Goal: Information Seeking & Learning: Learn about a topic

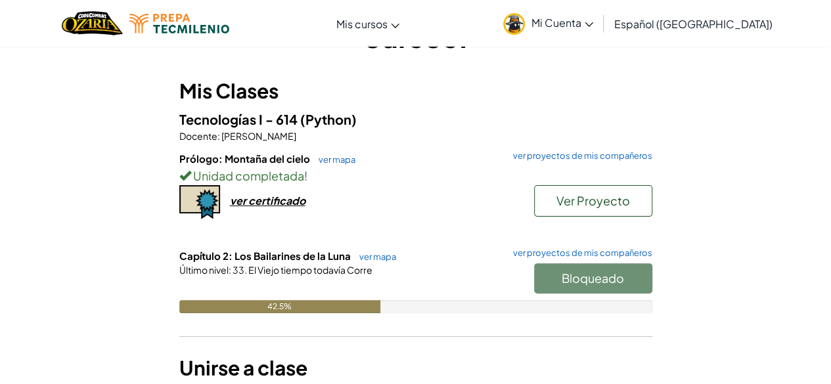
scroll to position [93, 0]
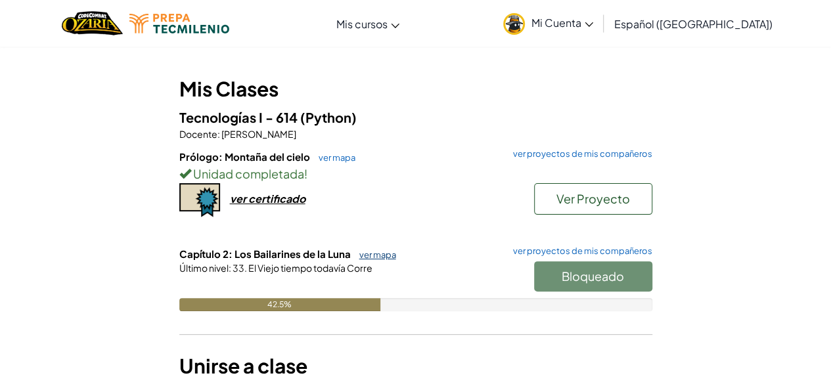
click at [365, 250] on link "ver mapa" at bounding box center [374, 255] width 43 height 11
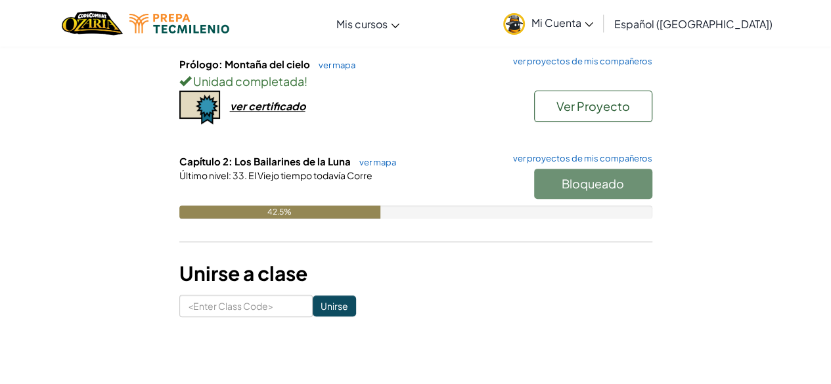
scroll to position [173, 0]
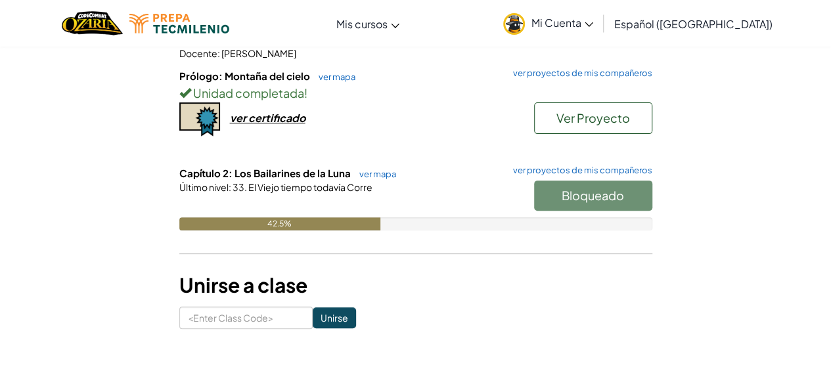
click at [332, 175] on span "Capítulo 2: Los Bailarines de la Luna" at bounding box center [265, 173] width 173 height 12
click at [377, 171] on link "ver mapa" at bounding box center [374, 174] width 43 height 11
click at [373, 169] on link "ver mapa" at bounding box center [374, 174] width 43 height 11
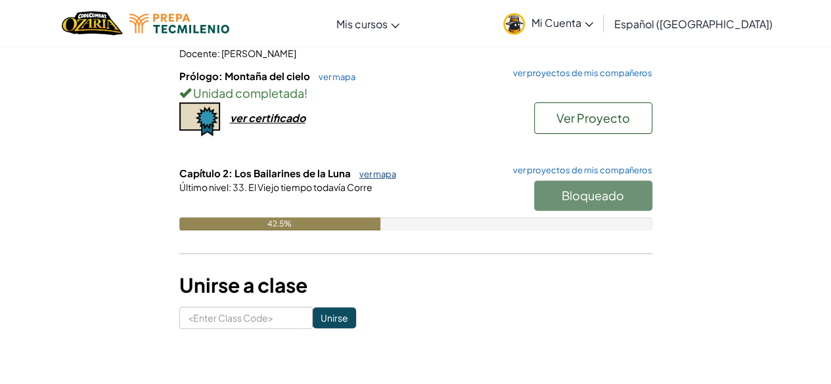
click at [373, 169] on link "ver mapa" at bounding box center [374, 174] width 43 height 11
click at [359, 173] on link "ver mapa" at bounding box center [374, 174] width 43 height 11
click at [361, 169] on link "ver mapa" at bounding box center [374, 174] width 43 height 11
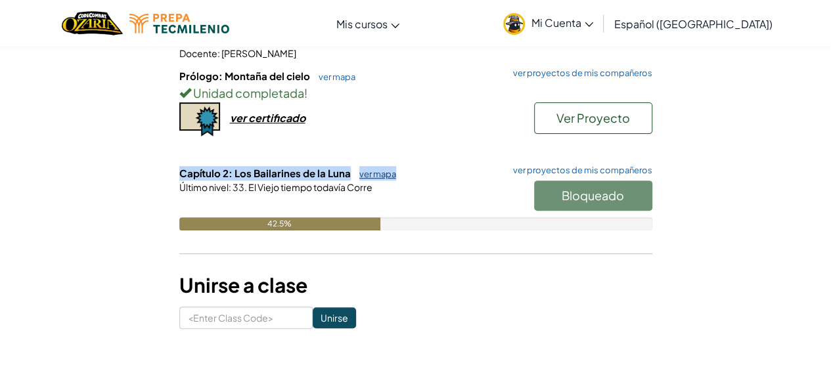
click at [361, 169] on link "ver mapa" at bounding box center [374, 174] width 43 height 11
click at [390, 190] on div "Último nivel : 33. El Viejo tiempo todavía Corre" at bounding box center [415, 187] width 473 height 13
click at [309, 190] on span "El Viejo tiempo todavía Corre" at bounding box center [310, 187] width 126 height 12
click at [547, 195] on div "Bloqueado" at bounding box center [586, 199] width 131 height 37
click at [357, 173] on link "ver mapa" at bounding box center [374, 174] width 43 height 11
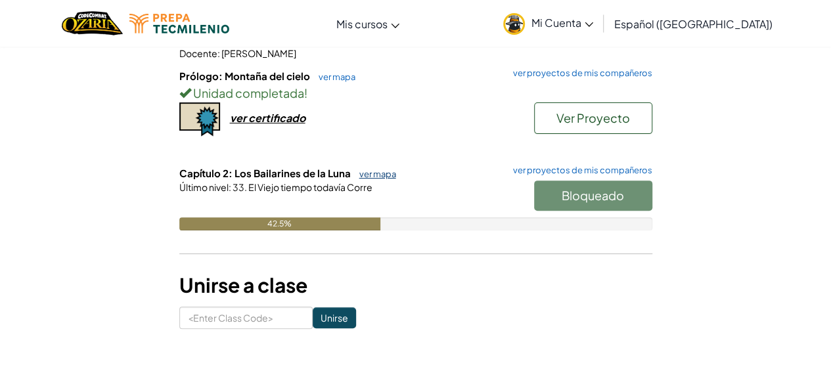
click at [360, 169] on link "ver mapa" at bounding box center [374, 174] width 43 height 11
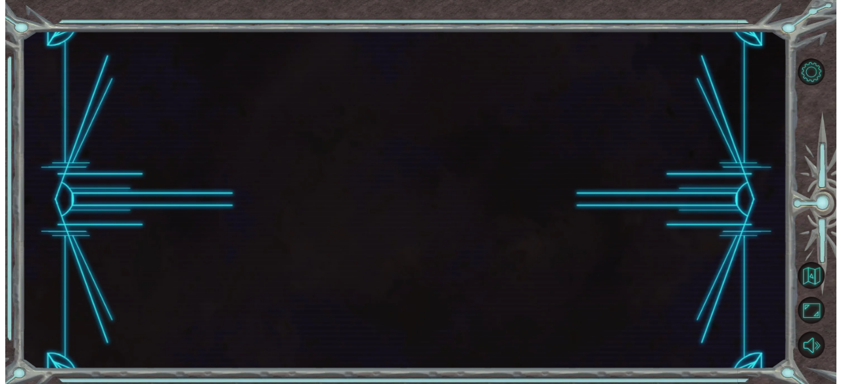
scroll to position [0, 0]
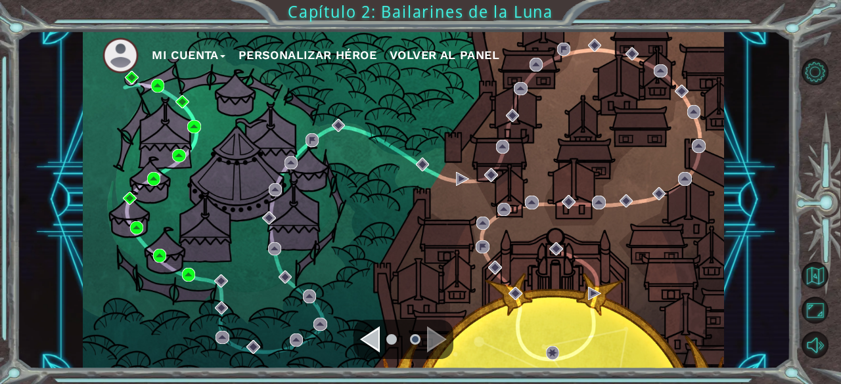
click at [373, 336] on div "Navigate to the previous page" at bounding box center [370, 340] width 20 height 26
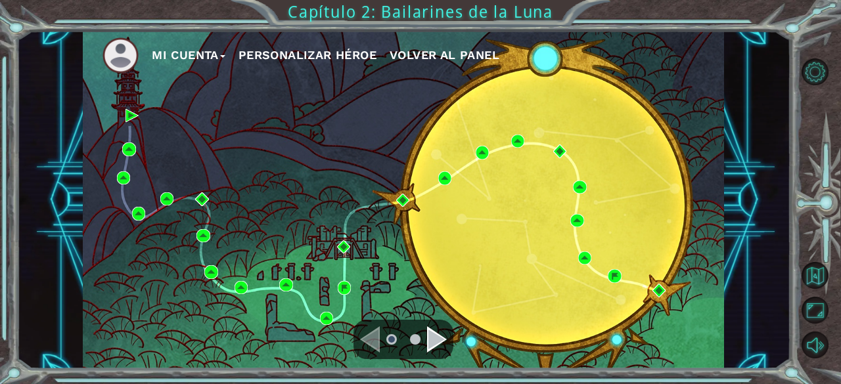
click at [428, 332] on div "Navigate to the next page" at bounding box center [437, 340] width 20 height 26
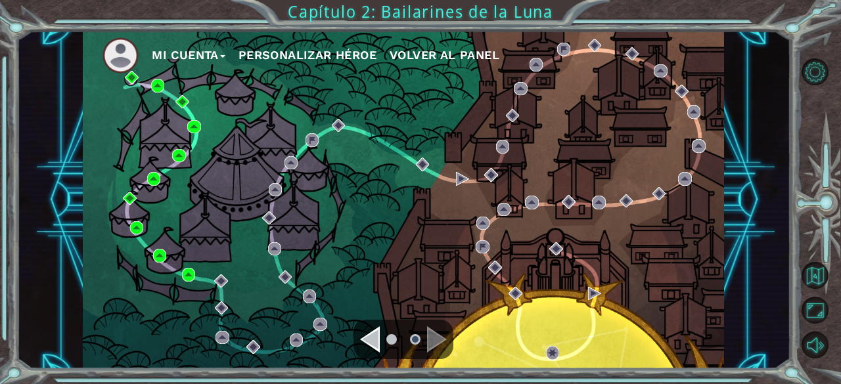
click at [370, 338] on div "Navigate to the previous page" at bounding box center [370, 340] width 20 height 26
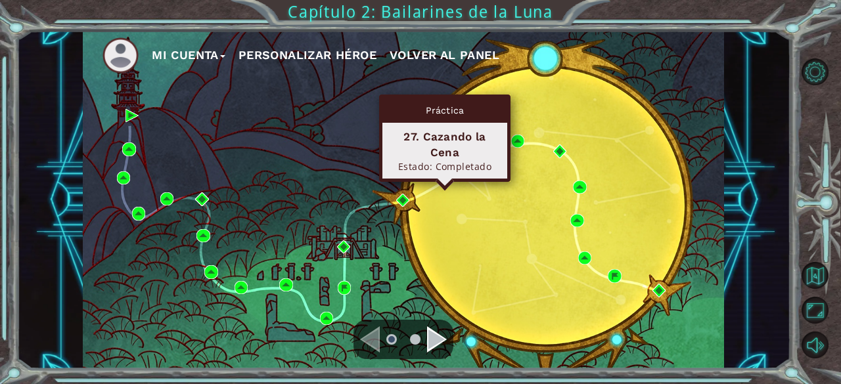
click at [440, 172] on img at bounding box center [444, 177] width 13 height 13
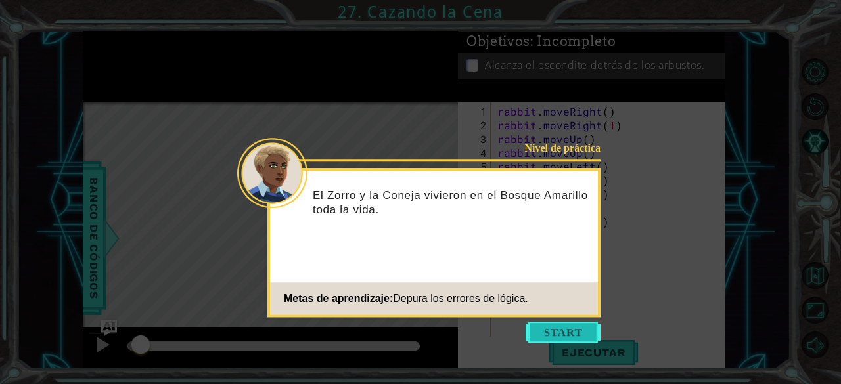
click at [550, 332] on button "Start" at bounding box center [563, 332] width 75 height 21
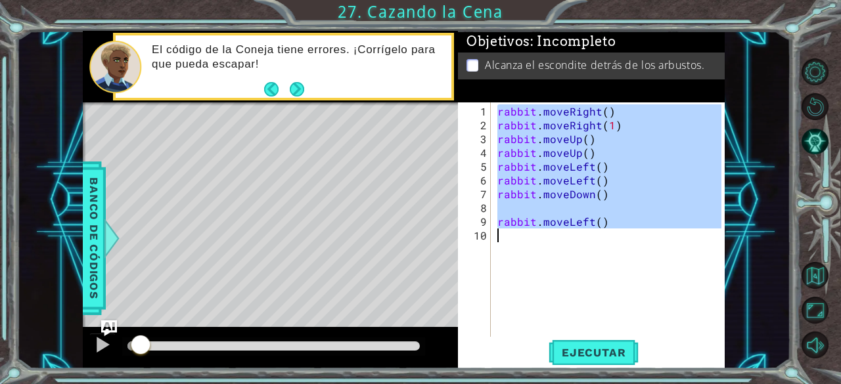
drag, startPoint x: 498, startPoint y: 110, endPoint x: 552, endPoint y: 279, distance: 177.3
click at [552, 279] on div "rabbit . moveRight ( ) rabbit . moveRight ( 1 ) rabbit . moveUp ( ) rabbit . mo…" at bounding box center [612, 235] width 234 height 262
type textarea "rabbit.moveLeft()"
drag, startPoint x: 505, startPoint y: 264, endPoint x: 491, endPoint y: 159, distance: 106.1
click at [491, 159] on div "rabbit.moveLeft() 1 2 3 4 5 6 7 8 9 10 rabbit . moveRight ( ) rabbit . moveRigh…" at bounding box center [590, 220] width 264 height 235
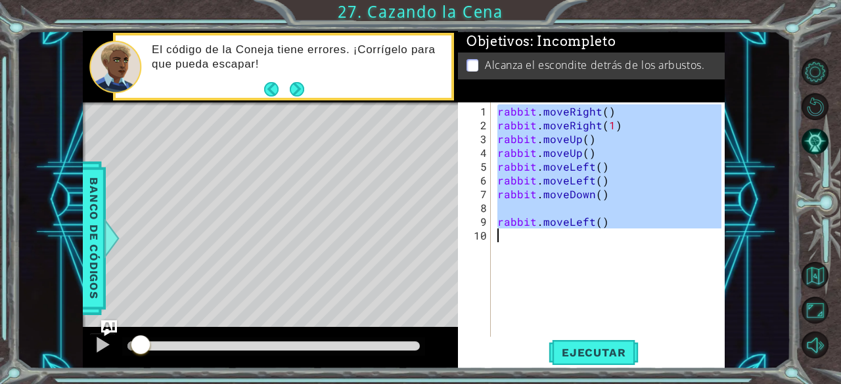
drag, startPoint x: 497, startPoint y: 110, endPoint x: 635, endPoint y: 246, distance: 193.8
click at [635, 246] on div "rabbit . moveRight ( ) rabbit . moveRight ( 1 ) rabbit . moveUp ( ) rabbit . mo…" at bounding box center [612, 235] width 234 height 262
click at [630, 227] on div "rabbit . moveRight ( ) rabbit . moveRight ( 1 ) rabbit . moveUp ( ) rabbit . mo…" at bounding box center [608, 220] width 227 height 235
type textarea "rabbit.moveLeft()"
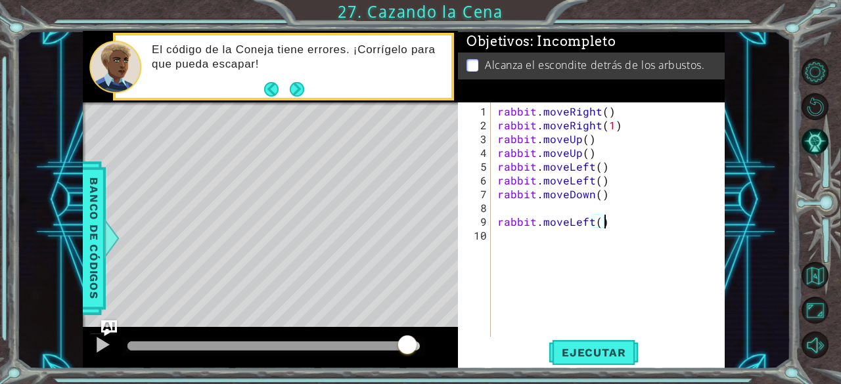
drag, startPoint x: 141, startPoint y: 335, endPoint x: 407, endPoint y: 348, distance: 266.4
click at [407, 348] on div at bounding box center [408, 346] width 24 height 24
drag, startPoint x: 408, startPoint y: 347, endPoint x: 434, endPoint y: 352, distance: 26.7
click at [434, 352] on div at bounding box center [270, 348] width 375 height 42
click at [593, 358] on span "Ejecutar" at bounding box center [594, 352] width 90 height 13
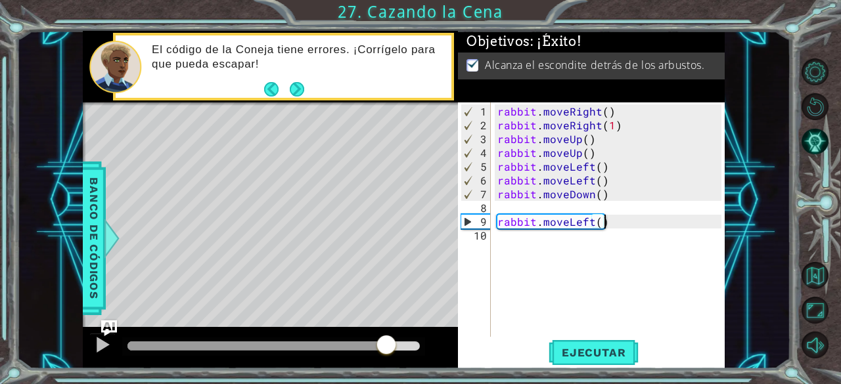
drag, startPoint x: 167, startPoint y: 355, endPoint x: 403, endPoint y: 373, distance: 237.2
click at [403, 373] on div "1 ההההההההההההההההההההההההההההההההההההההההההההההההההההההההההההההההההההההההההההה…" at bounding box center [420, 192] width 841 height 384
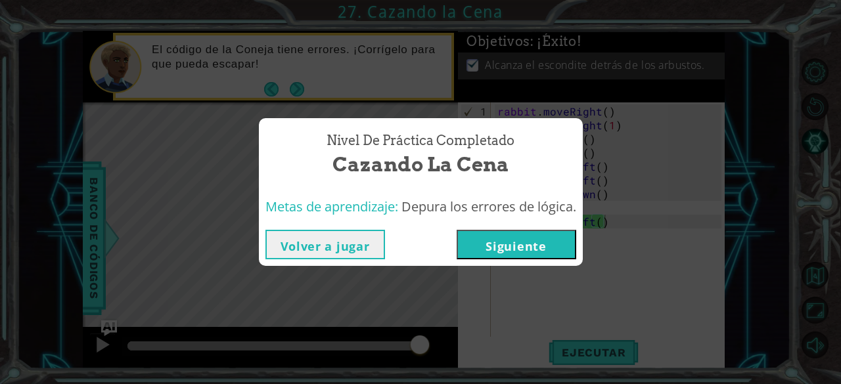
click at [481, 243] on button "Siguiente" at bounding box center [517, 245] width 120 height 30
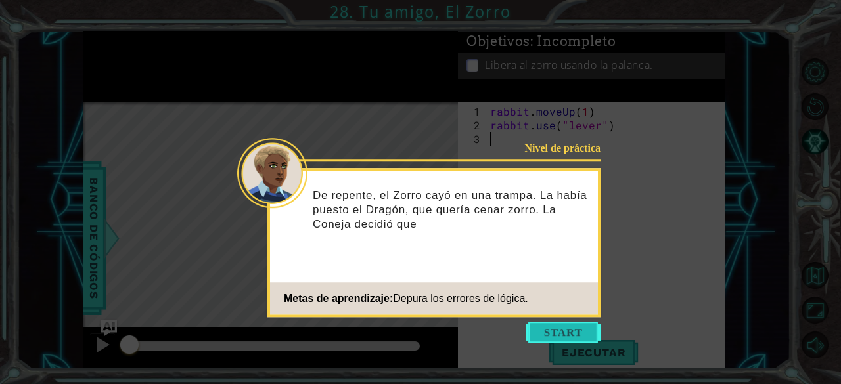
click at [562, 331] on button "Start" at bounding box center [563, 332] width 75 height 21
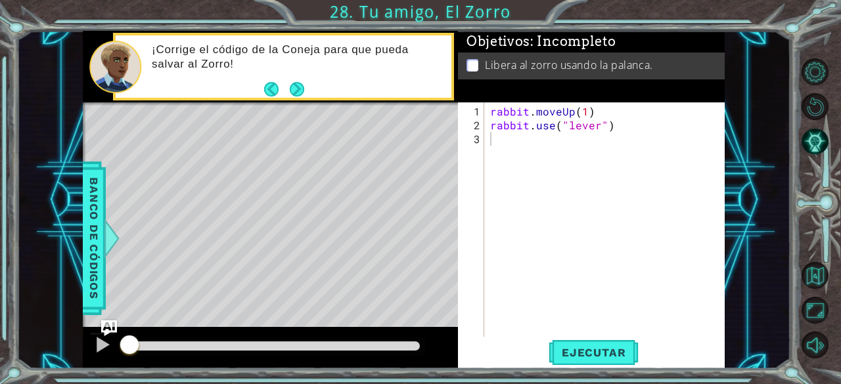
drag, startPoint x: 487, startPoint y: 110, endPoint x: 581, endPoint y: 140, distance: 98.7
click at [588, 145] on div "1 2 3 rabbit . moveUp ( 1 ) rabbit . use ( "lever" ) הההההההההההההההההההההההההה…" at bounding box center [590, 220] width 264 height 235
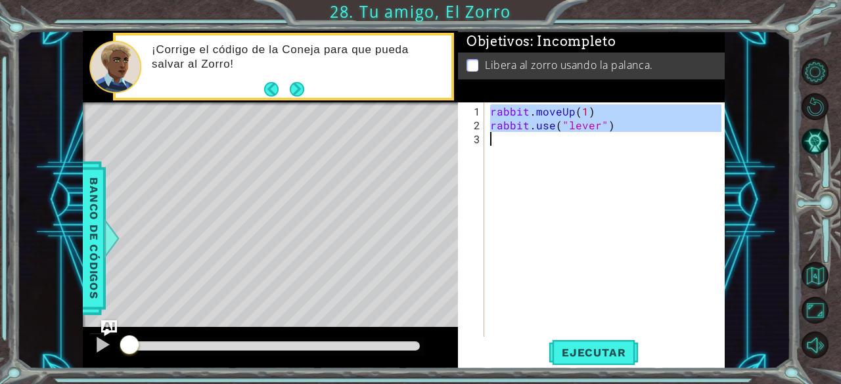
drag, startPoint x: 491, startPoint y: 110, endPoint x: 615, endPoint y: 145, distance: 128.5
click at [615, 145] on div "rabbit . moveUp ( 1 ) rabbit . use ( "lever" )" at bounding box center [608, 235] width 240 height 262
type textarea "rabbit.use("lever")"
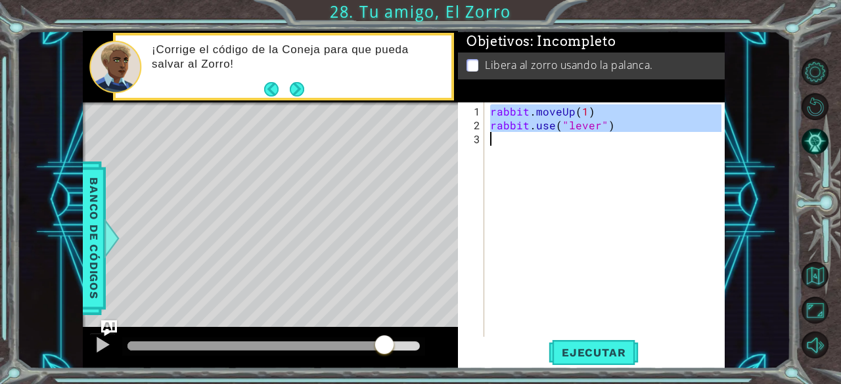
drag, startPoint x: 137, startPoint y: 341, endPoint x: 397, endPoint y: 380, distance: 263.1
click at [397, 380] on div "1 ההההההההההההההההההההההההההההההההההההההההההההההההההההההההההההההההההההההההההההה…" at bounding box center [420, 192] width 841 height 384
click at [574, 356] on span "Ejecutar" at bounding box center [594, 352] width 90 height 13
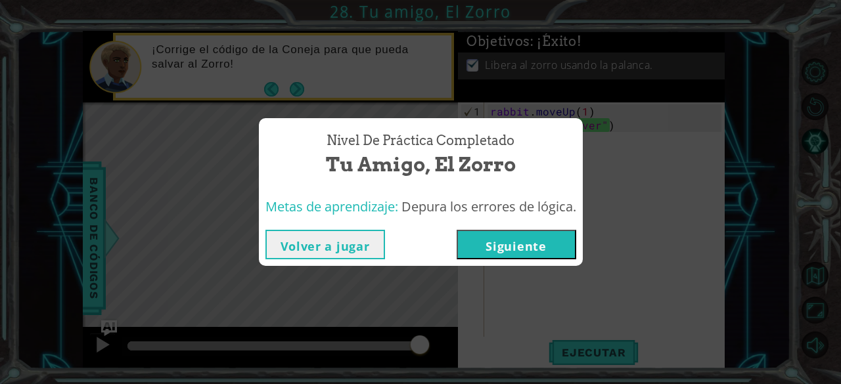
click at [530, 240] on button "Siguiente" at bounding box center [517, 245] width 120 height 30
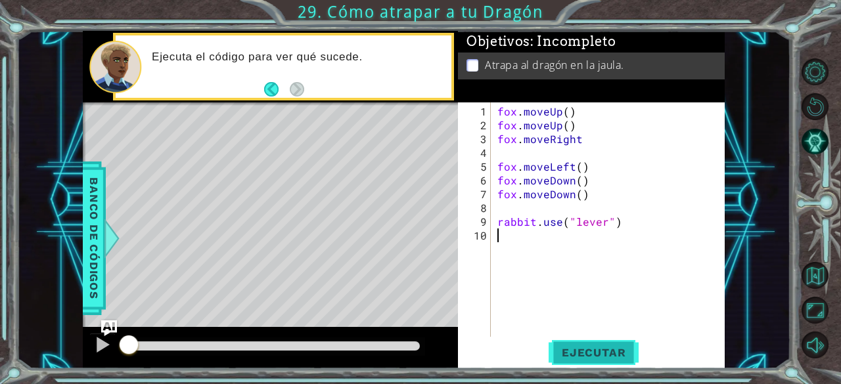
click at [572, 354] on span "Ejecutar" at bounding box center [594, 352] width 90 height 13
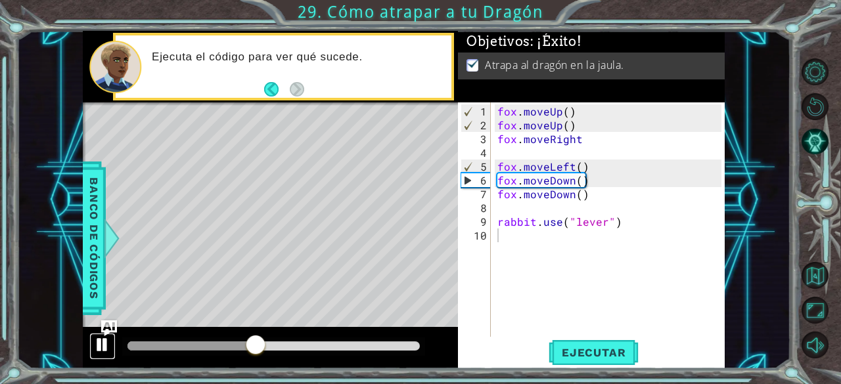
click at [101, 350] on div at bounding box center [102, 344] width 17 height 17
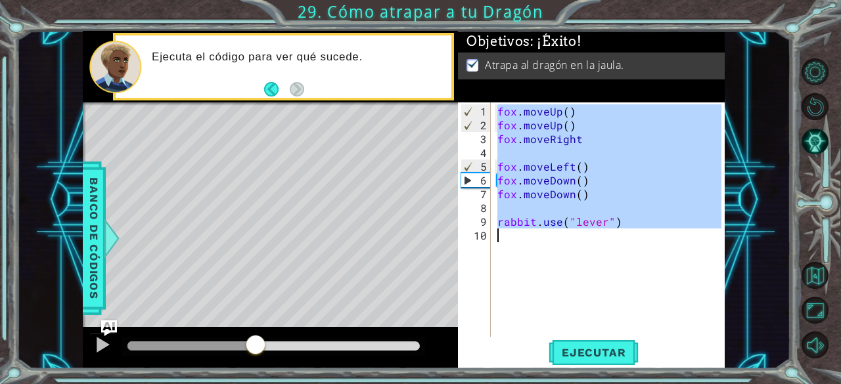
drag, startPoint x: 496, startPoint y: 108, endPoint x: 637, endPoint y: 240, distance: 193.4
click at [637, 240] on div "[PERSON_NAME] . moveUp ( ) [PERSON_NAME] . moveUp ( ) [PERSON_NAME] . moveRight…" at bounding box center [612, 235] width 234 height 262
type textarea "rabbit.use("lever")"
click at [579, 352] on span "Ejecutar" at bounding box center [594, 352] width 90 height 13
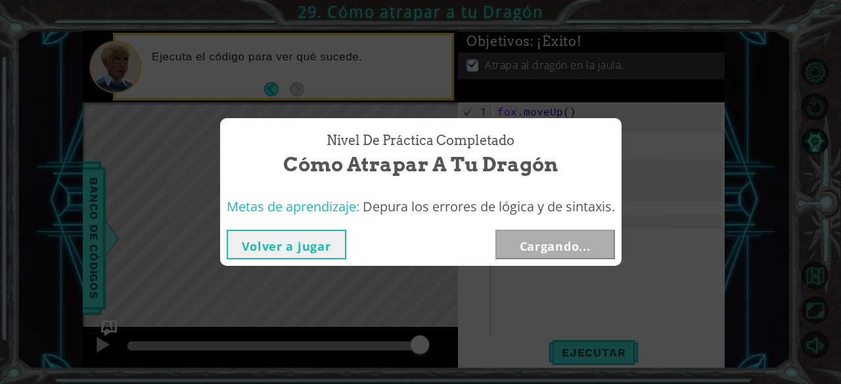
drag, startPoint x: 155, startPoint y: 346, endPoint x: 406, endPoint y: 367, distance: 251.9
click at [406, 367] on body "1 ההההההההההההההההההההההההההההההההההההההההההההההההההההההההההההההההההההההההההההה…" at bounding box center [420, 192] width 841 height 384
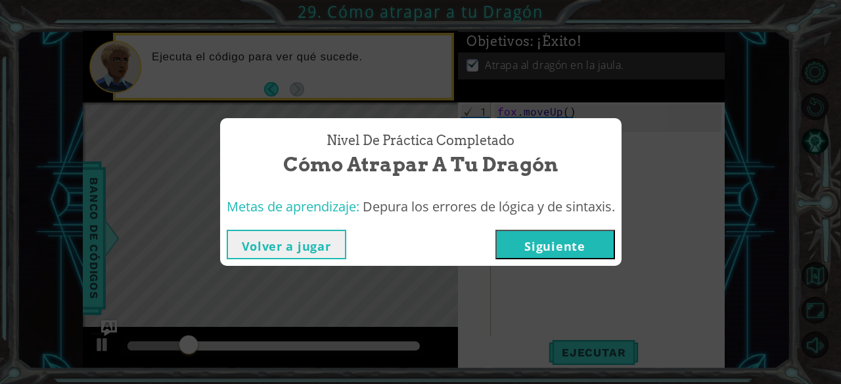
click at [536, 246] on button "Siguiente" at bounding box center [555, 245] width 120 height 30
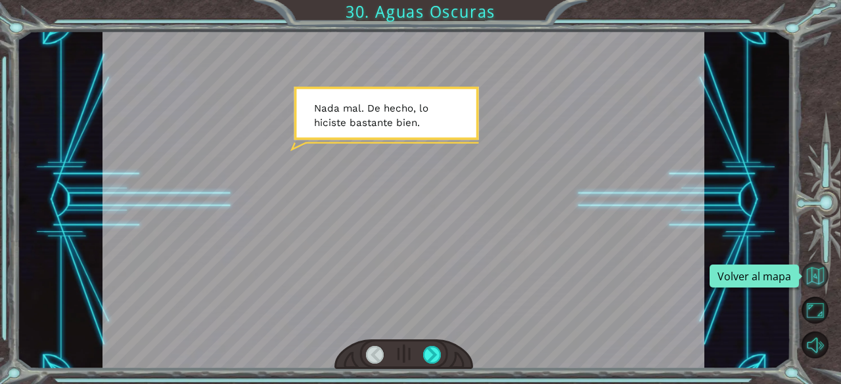
click at [815, 275] on button "Volver al mapa" at bounding box center [815, 275] width 27 height 27
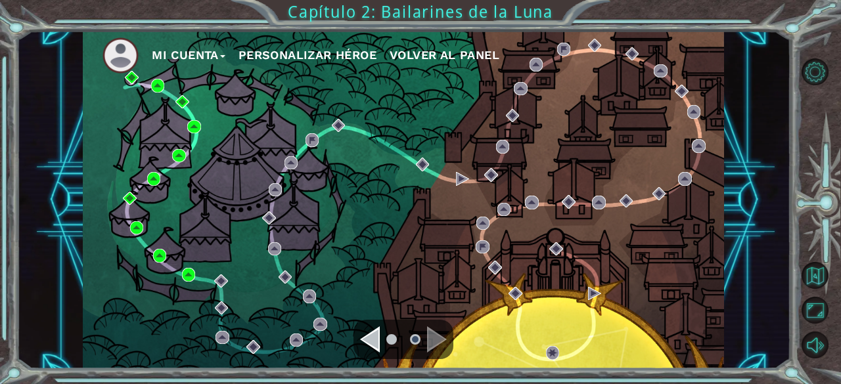
click at [394, 325] on div at bounding box center [404, 339] width 100 height 39
click at [375, 345] on div "Navigate to the previous page" at bounding box center [370, 340] width 20 height 26
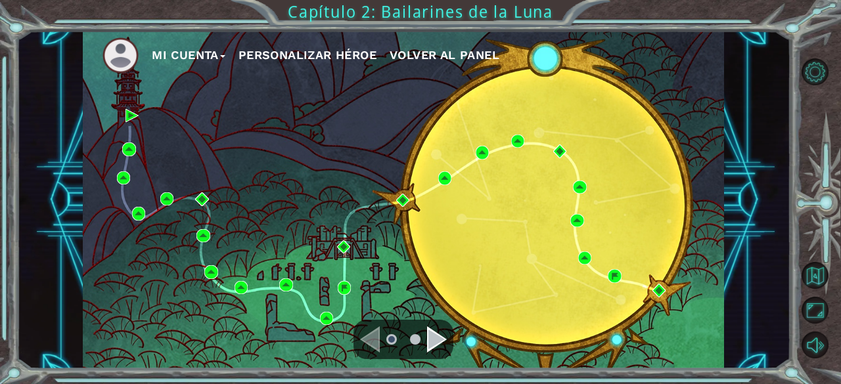
click at [445, 171] on div "Mi Cuenta Personalizar héroe Volver al panel" at bounding box center [403, 200] width 641 height 338
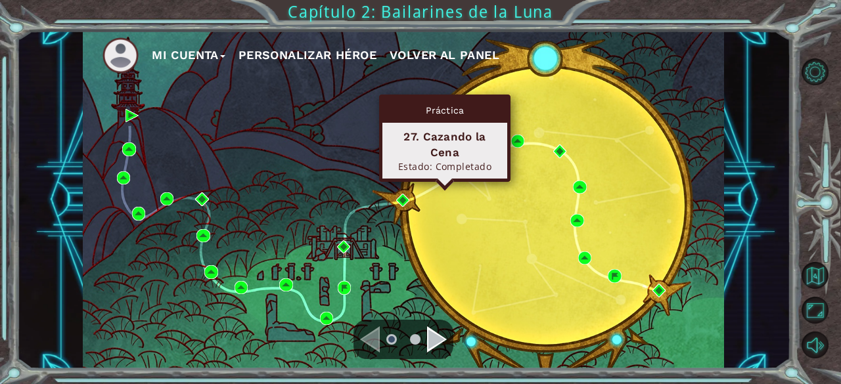
click at [440, 178] on img at bounding box center [444, 177] width 13 height 13
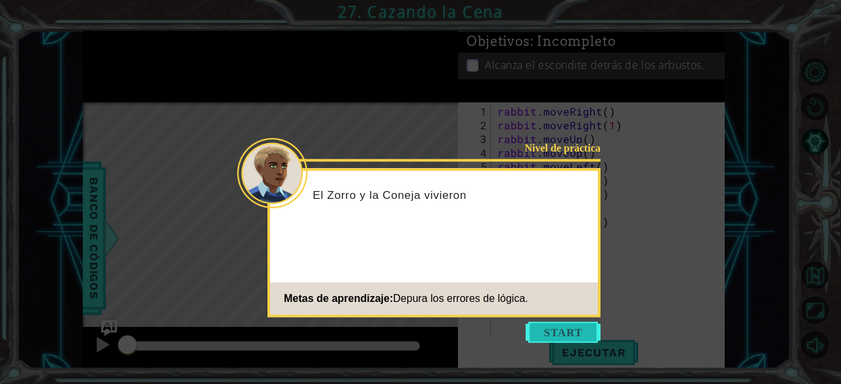
click at [555, 325] on button "Start" at bounding box center [563, 332] width 75 height 21
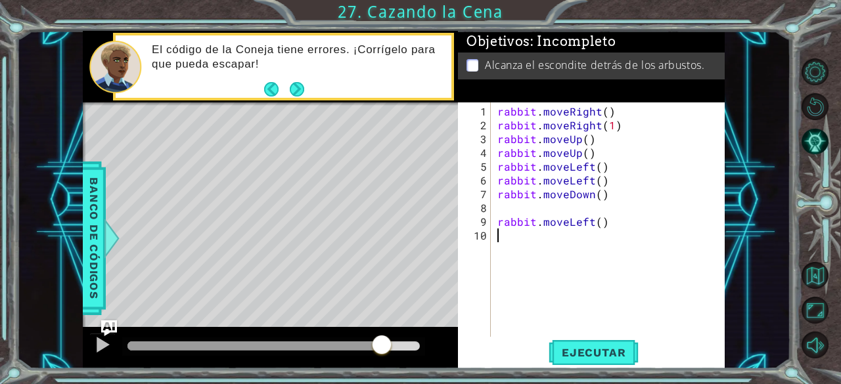
drag, startPoint x: 127, startPoint y: 339, endPoint x: 386, endPoint y: 357, distance: 258.8
click at [386, 357] on div at bounding box center [382, 346] width 24 height 24
click at [585, 355] on span "Ejecutar" at bounding box center [594, 352] width 90 height 13
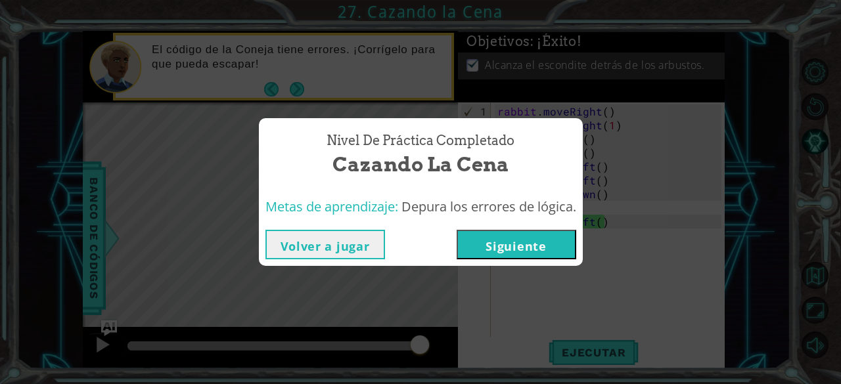
click at [553, 233] on button "Siguiente" at bounding box center [517, 245] width 120 height 30
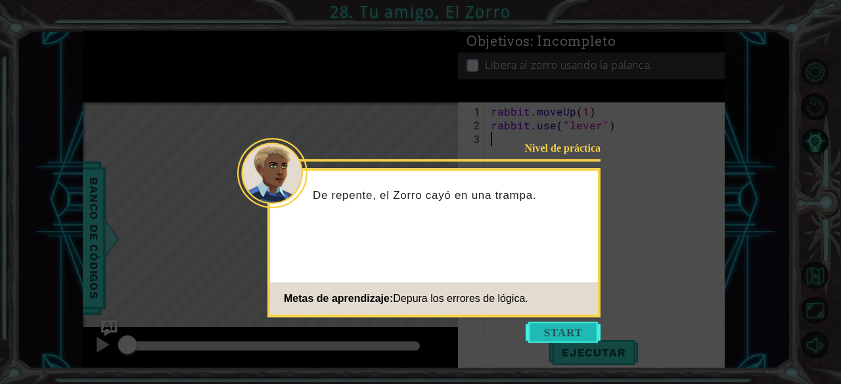
click at [582, 332] on button "Start" at bounding box center [563, 332] width 75 height 21
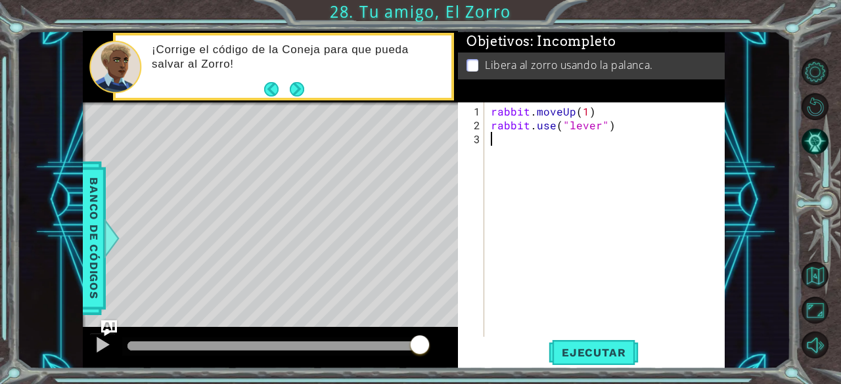
drag, startPoint x: 129, startPoint y: 342, endPoint x: 436, endPoint y: 344, distance: 307.5
click at [436, 344] on div at bounding box center [270, 348] width 375 height 42
click at [568, 361] on button "Ejecutar" at bounding box center [594, 353] width 90 height 27
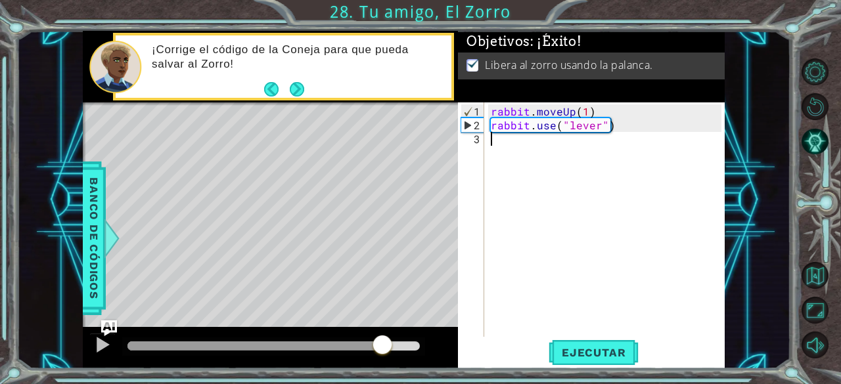
drag, startPoint x: 218, startPoint y: 357, endPoint x: 385, endPoint y: 354, distance: 166.9
click at [382, 351] on div at bounding box center [254, 346] width 254 height 9
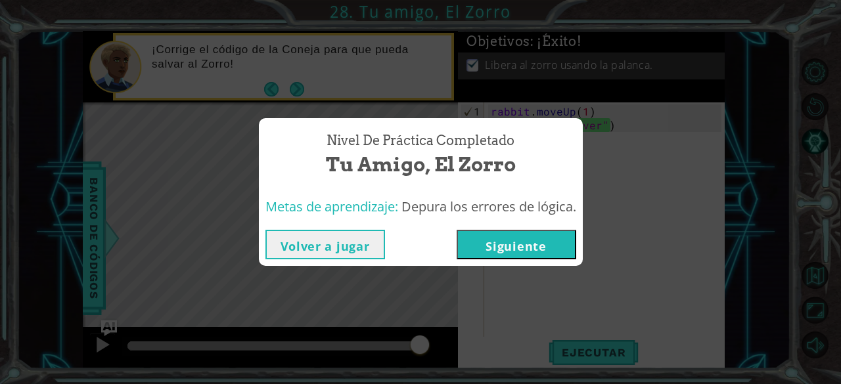
click at [520, 243] on button "Siguiente" at bounding box center [517, 245] width 120 height 30
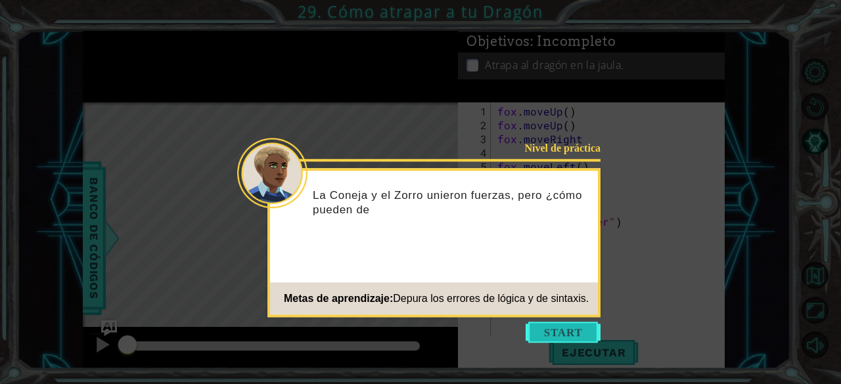
click at [551, 329] on button "Start" at bounding box center [563, 332] width 75 height 21
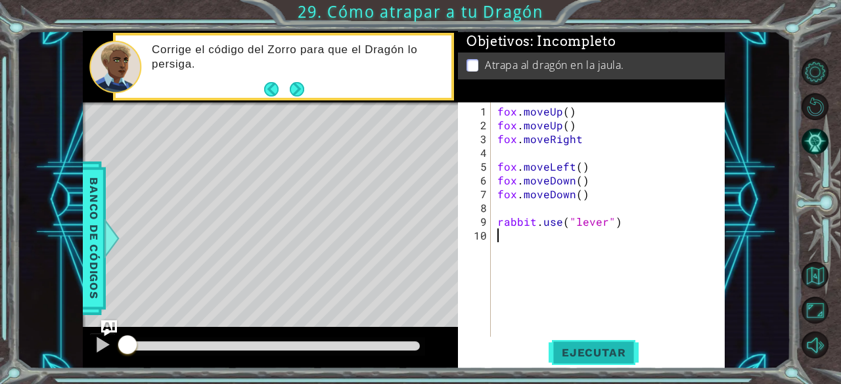
click at [589, 352] on span "Ejecutar" at bounding box center [594, 352] width 90 height 13
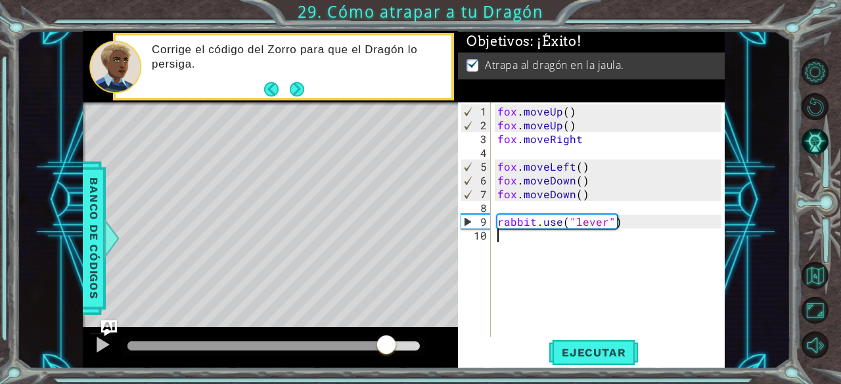
drag, startPoint x: 187, startPoint y: 339, endPoint x: 390, endPoint y: 334, distance: 203.1
click at [390, 334] on div at bounding box center [387, 346] width 24 height 24
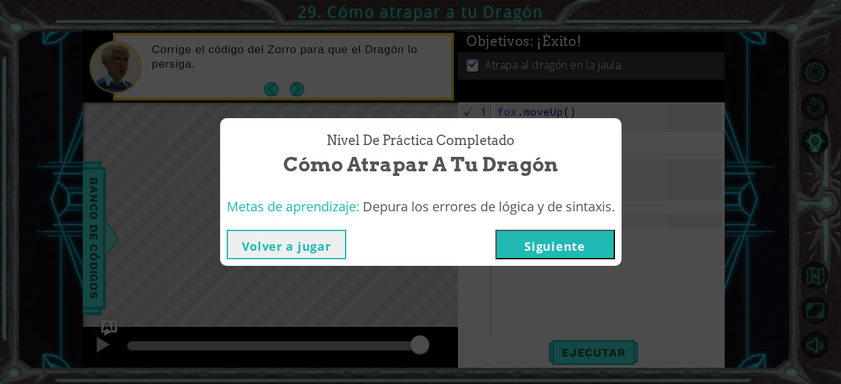
click at [551, 244] on button "Siguiente" at bounding box center [555, 245] width 120 height 30
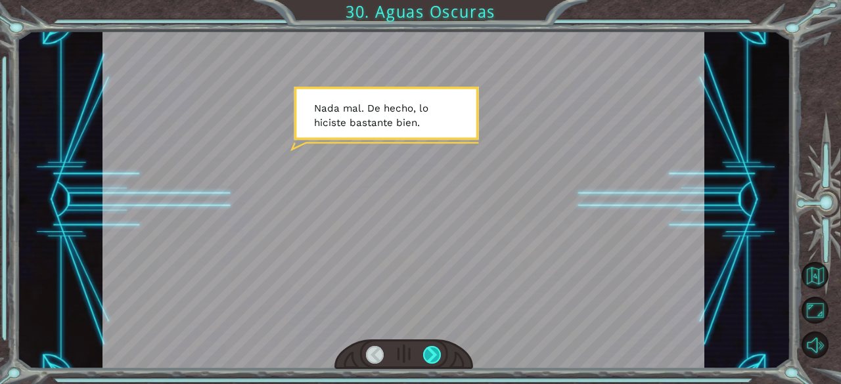
click at [431, 346] on div at bounding box center [432, 355] width 18 height 18
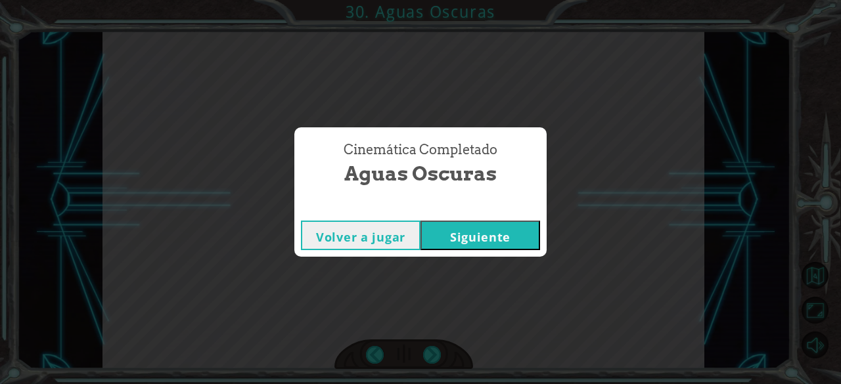
click at [484, 228] on button "Siguiente" at bounding box center [481, 236] width 120 height 30
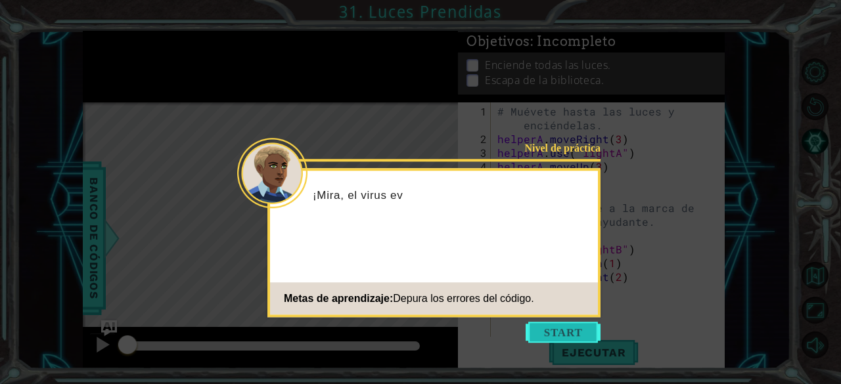
click at [559, 336] on button "Start" at bounding box center [563, 332] width 75 height 21
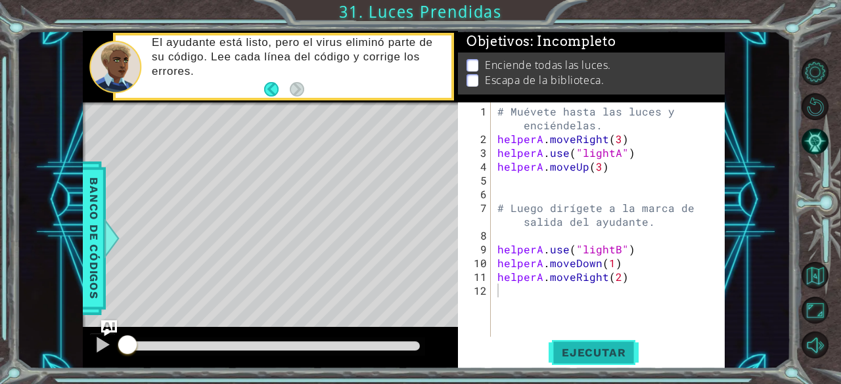
click at [621, 363] on button "Ejecutar" at bounding box center [594, 353] width 90 height 27
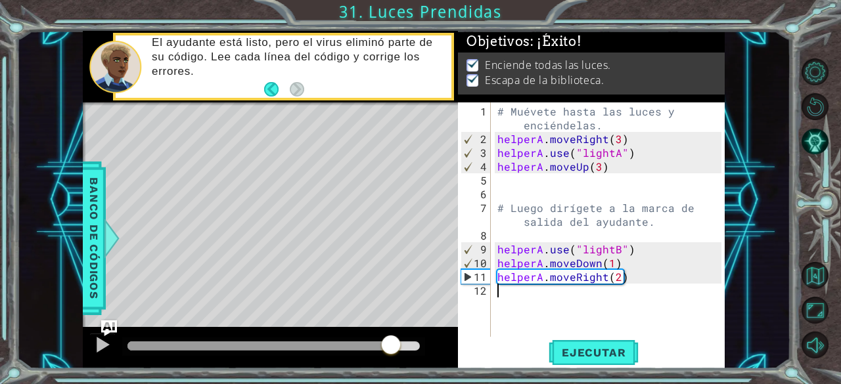
click at [392, 323] on div "methods helper moveUp() moveDown() moveLeft() moveRight() use(thing) Banco de c…" at bounding box center [403, 200] width 641 height 338
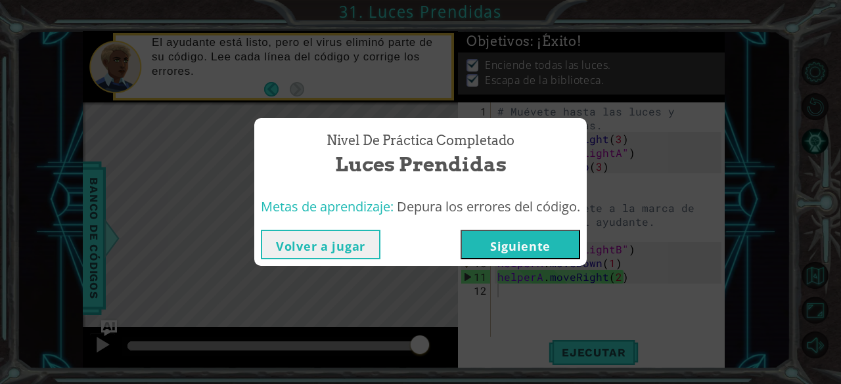
click at [515, 248] on button "Siguiente" at bounding box center [521, 245] width 120 height 30
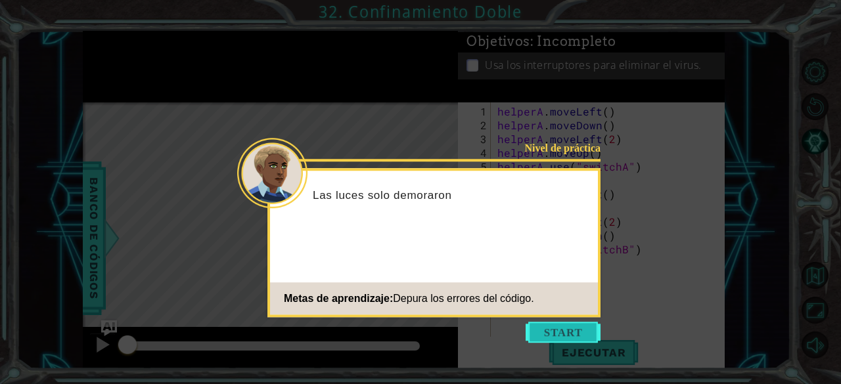
click at [551, 332] on button "Start" at bounding box center [563, 332] width 75 height 21
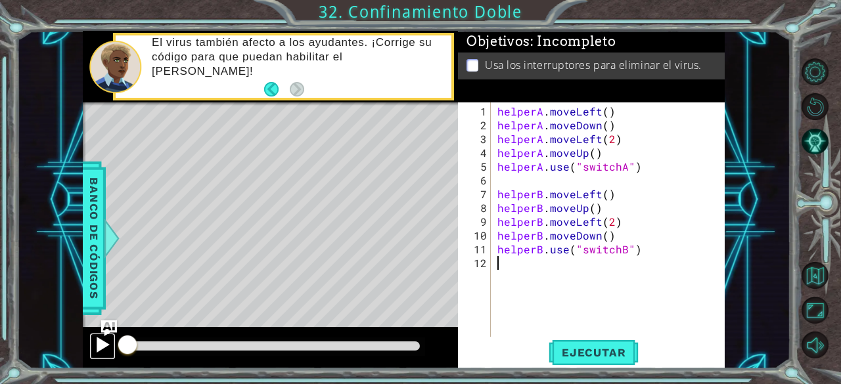
click at [104, 341] on div at bounding box center [102, 344] width 17 height 17
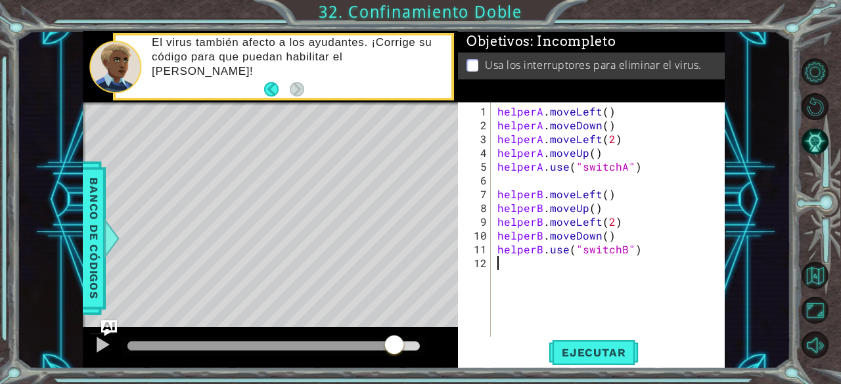
drag, startPoint x: 127, startPoint y: 346, endPoint x: 395, endPoint y: 350, distance: 267.5
click at [395, 350] on div at bounding box center [394, 346] width 24 height 24
click at [603, 346] on button "Ejecutar" at bounding box center [594, 353] width 90 height 27
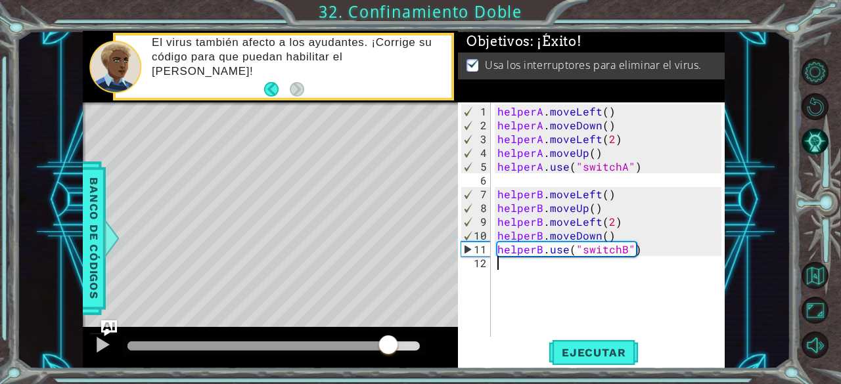
drag, startPoint x: 171, startPoint y: 347, endPoint x: 390, endPoint y: 356, distance: 218.3
click at [390, 356] on div at bounding box center [389, 346] width 24 height 24
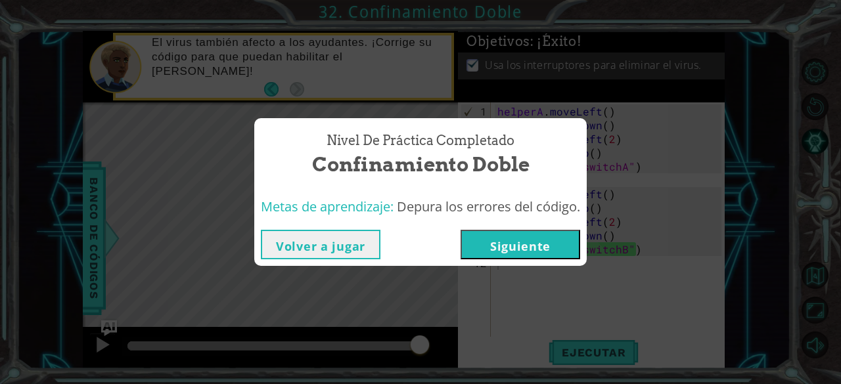
click at [541, 242] on button "Siguiente" at bounding box center [521, 245] width 120 height 30
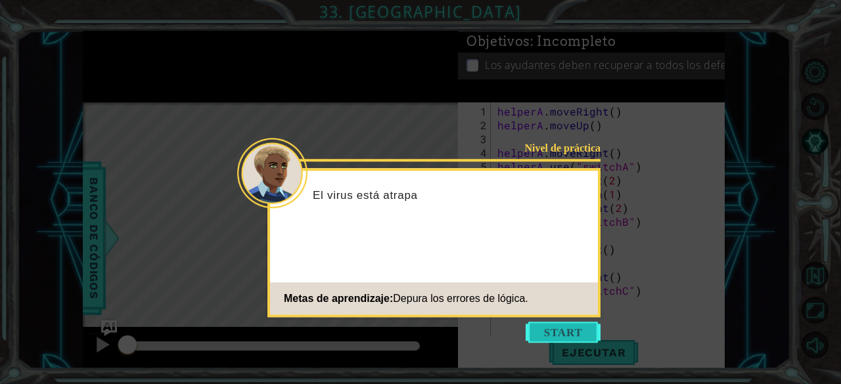
click at [565, 332] on button "Start" at bounding box center [563, 332] width 75 height 21
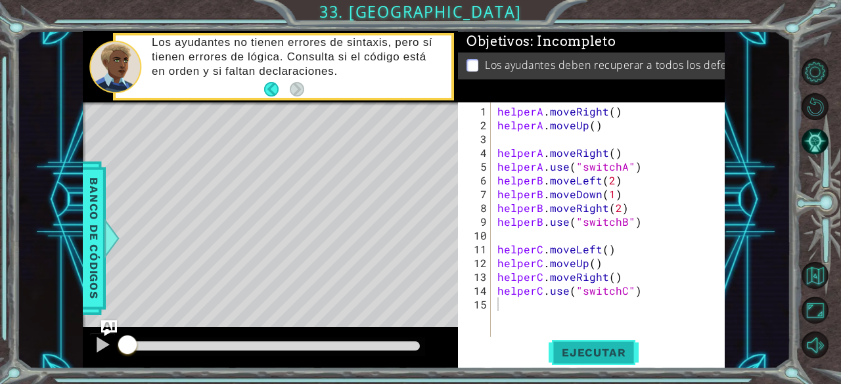
drag, startPoint x: 606, startPoint y: 338, endPoint x: 607, endPoint y: 350, distance: 11.8
click at [607, 350] on div "1 2 3 4 5 6 7 8 9 10 11 12 13 14 15 helperA . moveRight ( ) helperA . moveUp ( …" at bounding box center [591, 236] width 267 height 266
click at [586, 349] on span "Ejecutar" at bounding box center [594, 352] width 90 height 13
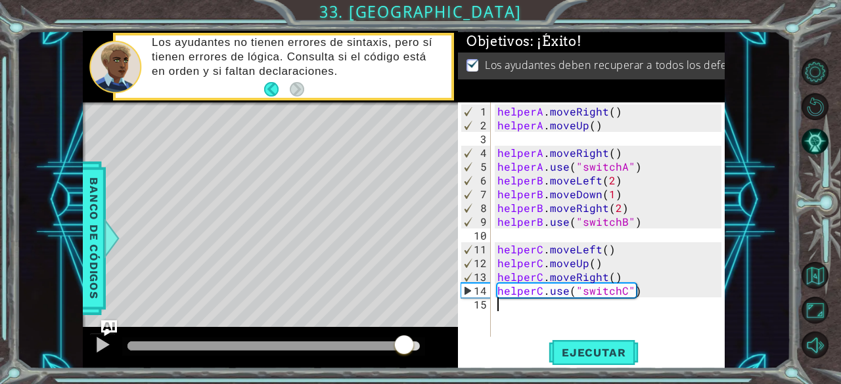
drag, startPoint x: 147, startPoint y: 341, endPoint x: 402, endPoint y: 344, distance: 255.0
click at [402, 344] on div at bounding box center [404, 346] width 24 height 24
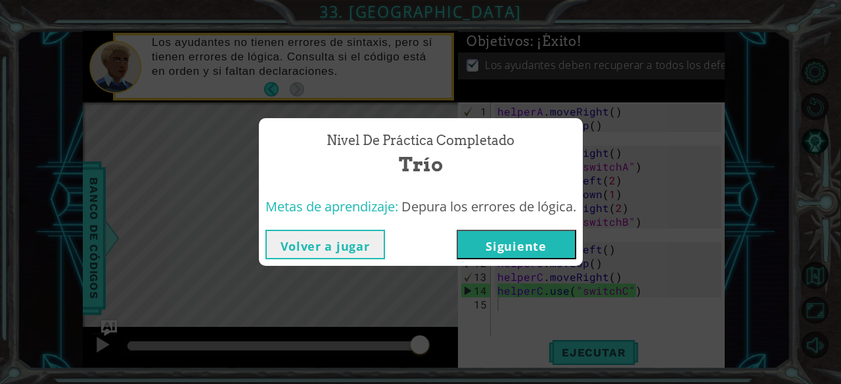
click at [522, 245] on button "Siguiente" at bounding box center [517, 245] width 120 height 30
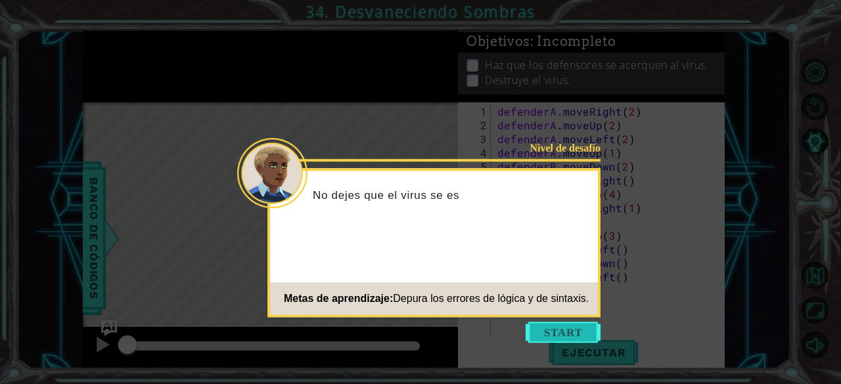
click at [572, 323] on button "Start" at bounding box center [563, 332] width 75 height 21
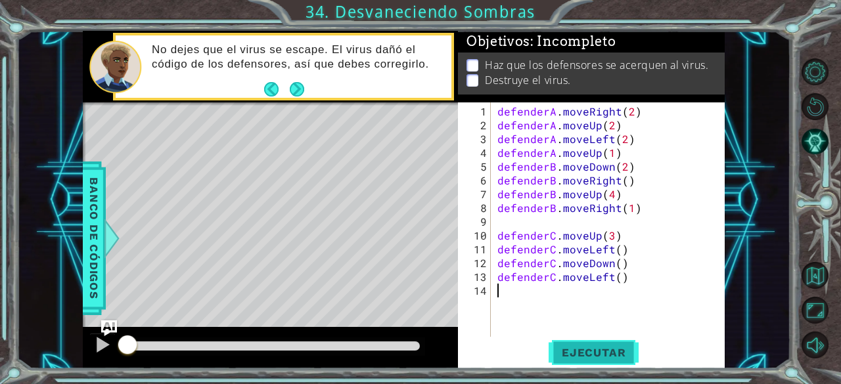
click at [598, 344] on button "Ejecutar" at bounding box center [594, 353] width 90 height 27
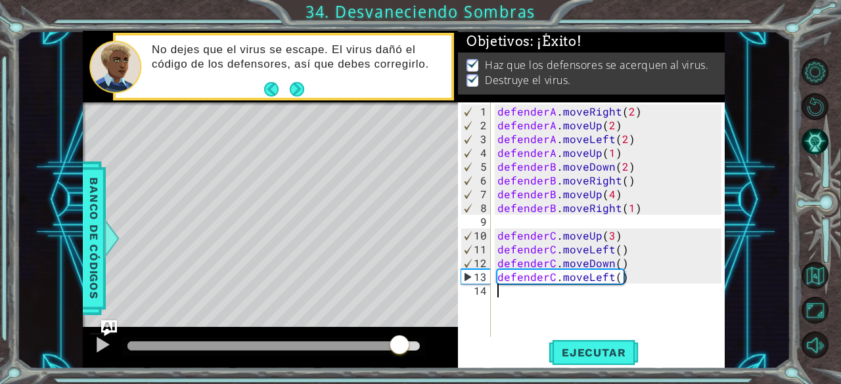
drag, startPoint x: 137, startPoint y: 346, endPoint x: 400, endPoint y: 346, distance: 262.8
click at [400, 346] on div at bounding box center [400, 346] width 24 height 24
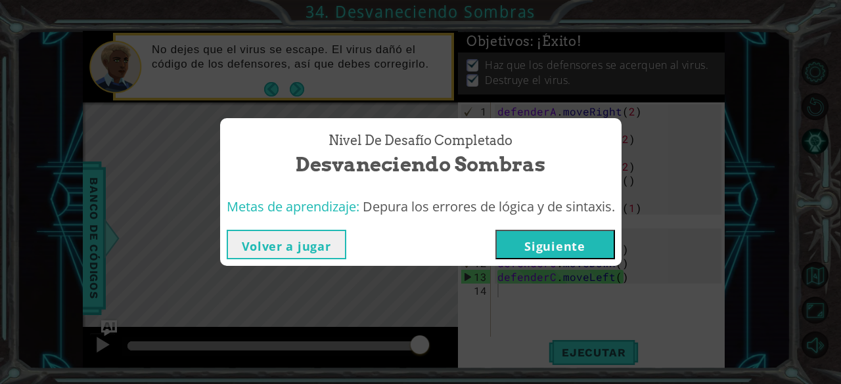
click at [517, 246] on button "Siguiente" at bounding box center [555, 245] width 120 height 30
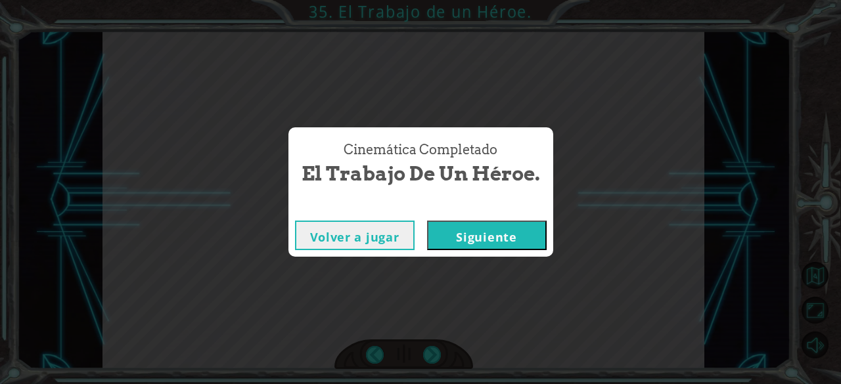
click at [514, 233] on button "Siguiente" at bounding box center [487, 236] width 120 height 30
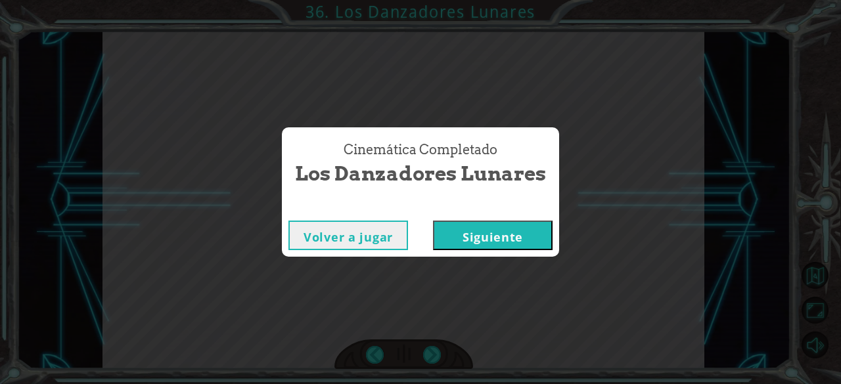
click at [513, 233] on button "Siguiente" at bounding box center [493, 236] width 120 height 30
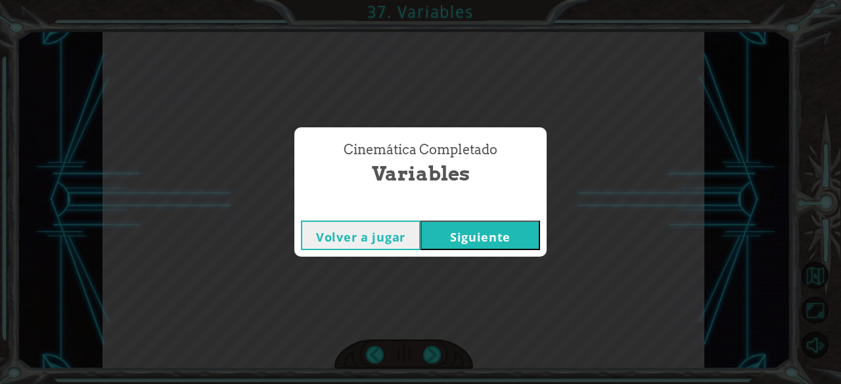
click at [464, 231] on button "Siguiente" at bounding box center [481, 236] width 120 height 30
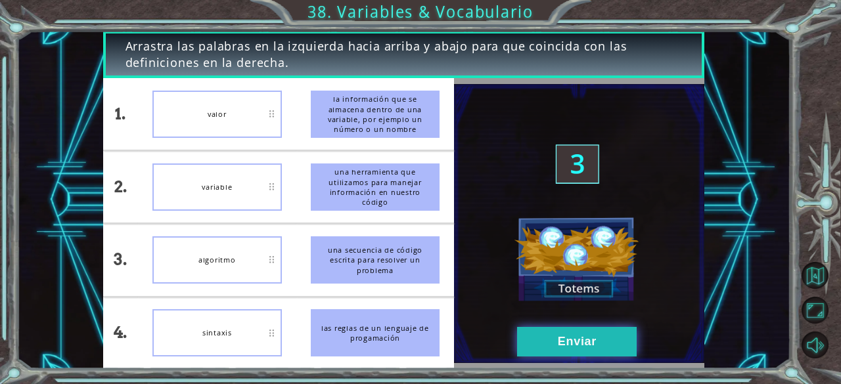
click at [614, 329] on button "Enviar" at bounding box center [577, 342] width 120 height 30
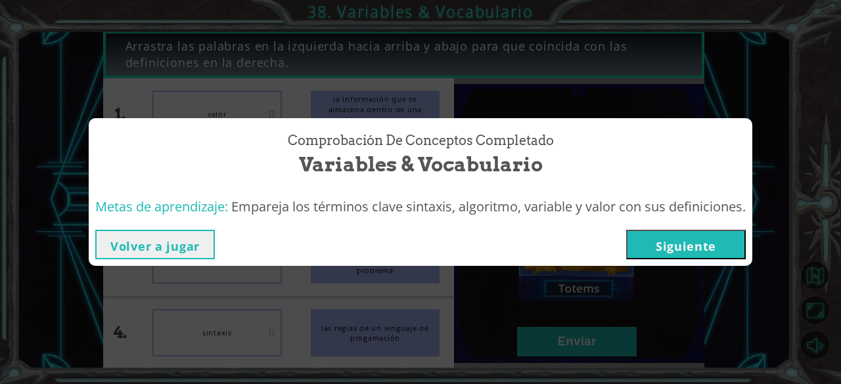
click at [695, 245] on button "Siguiente" at bounding box center [686, 245] width 120 height 30
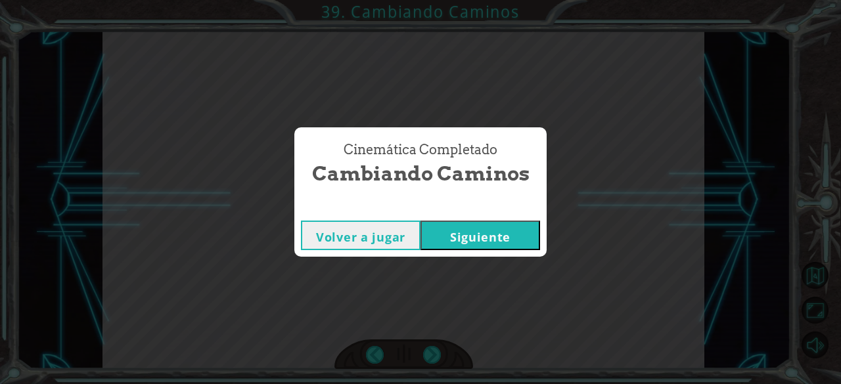
click at [447, 233] on button "Siguiente" at bounding box center [481, 236] width 120 height 30
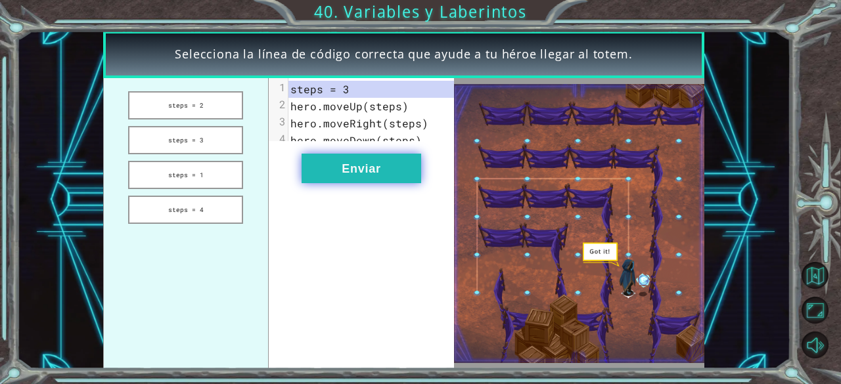
click at [391, 181] on button "Enviar" at bounding box center [362, 169] width 120 height 30
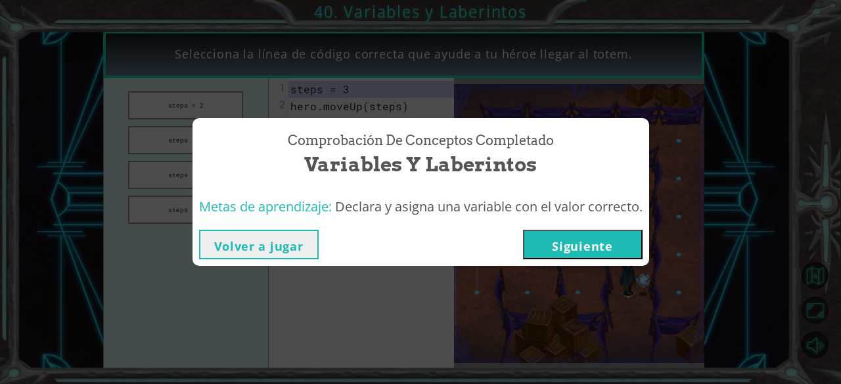
click at [554, 246] on button "Siguiente" at bounding box center [583, 245] width 120 height 30
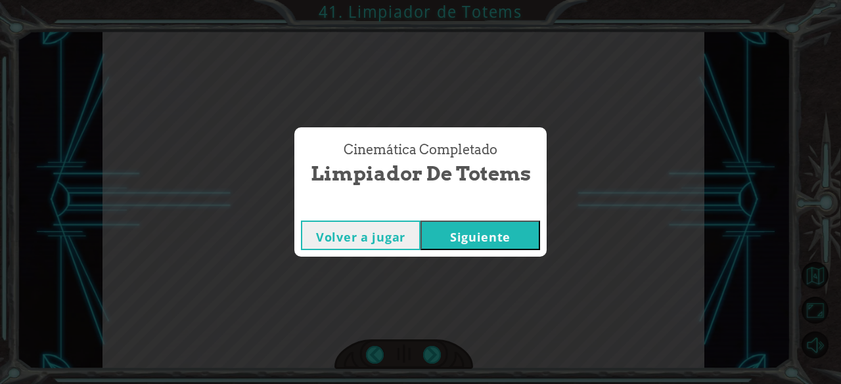
click at [507, 241] on button "Siguiente" at bounding box center [481, 236] width 120 height 30
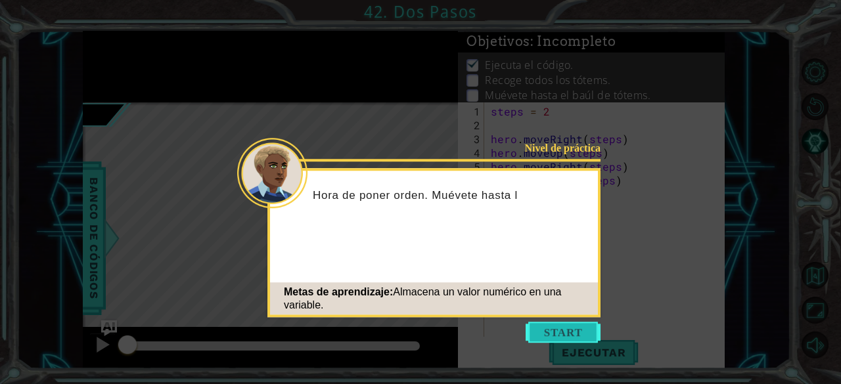
click at [551, 331] on button "Start" at bounding box center [563, 332] width 75 height 21
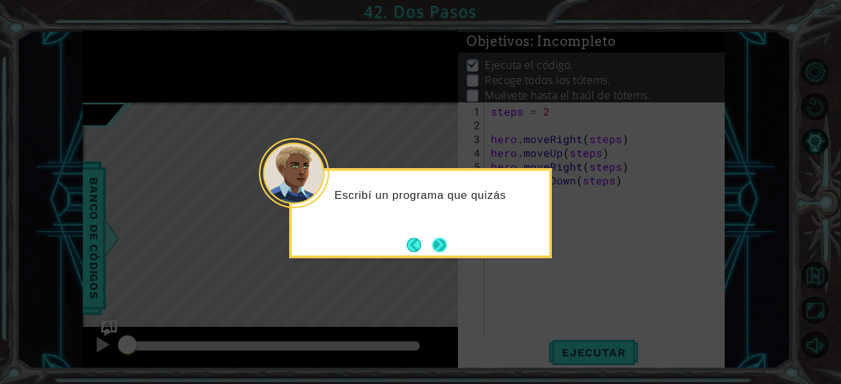
click at [443, 240] on button "Next" at bounding box center [439, 245] width 21 height 21
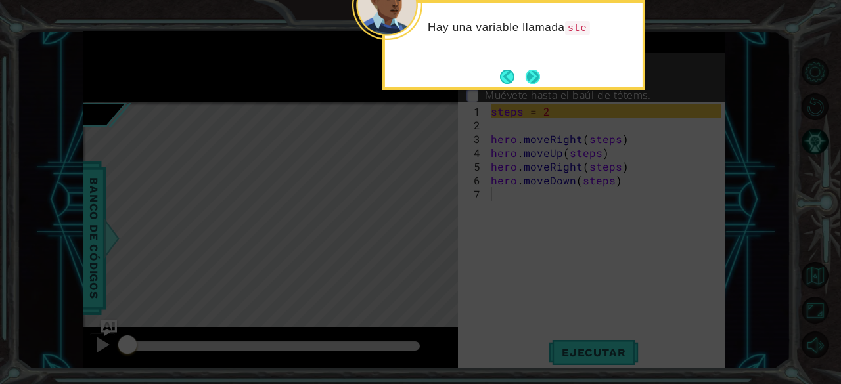
click at [533, 74] on button "Next" at bounding box center [532, 76] width 19 height 19
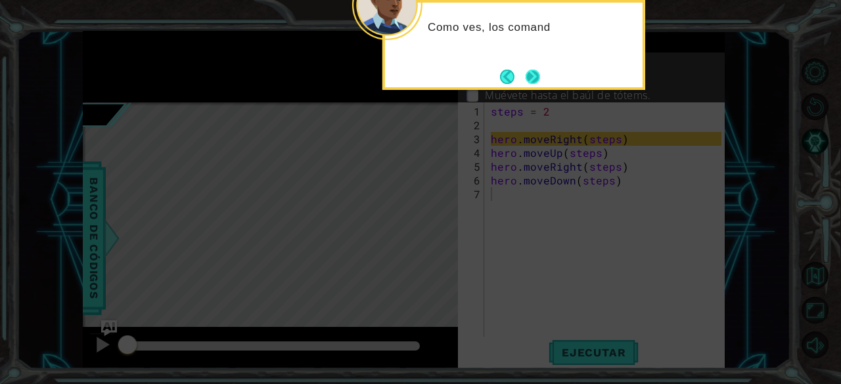
click at [525, 73] on button "Next" at bounding box center [533, 77] width 24 height 24
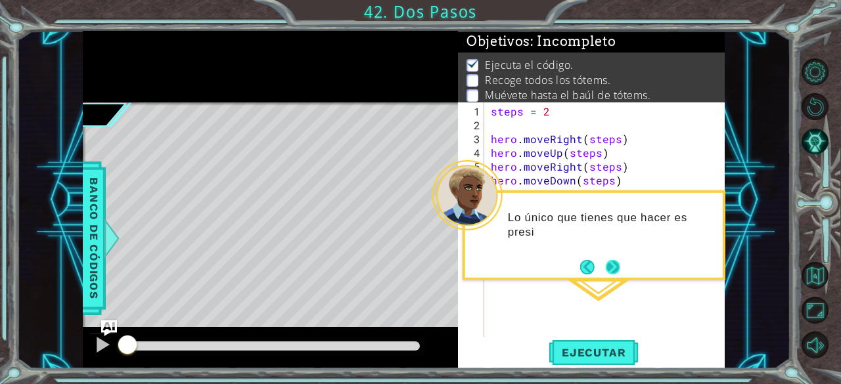
click at [610, 268] on button "Next" at bounding box center [613, 267] width 16 height 16
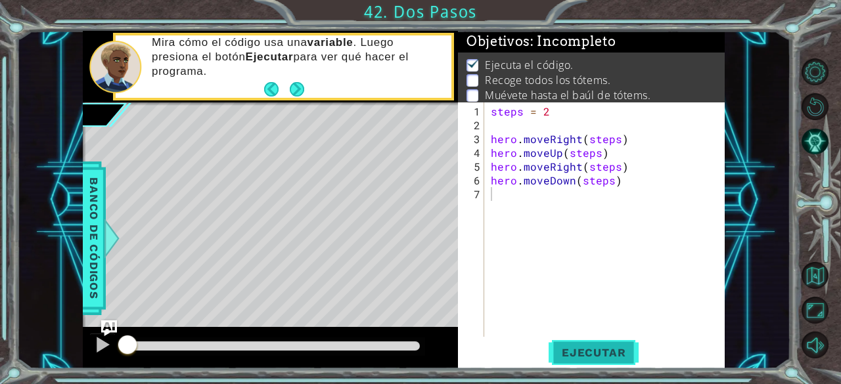
click at [596, 353] on span "Ejecutar" at bounding box center [594, 352] width 90 height 13
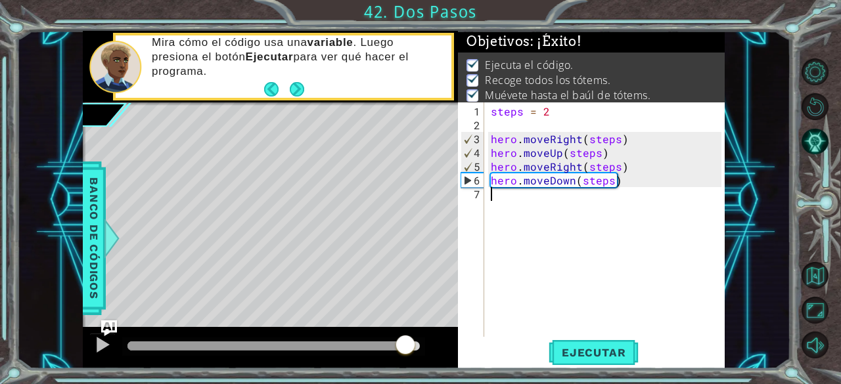
drag, startPoint x: 156, startPoint y: 346, endPoint x: 405, endPoint y: 355, distance: 248.5
click at [405, 355] on div at bounding box center [406, 346] width 24 height 24
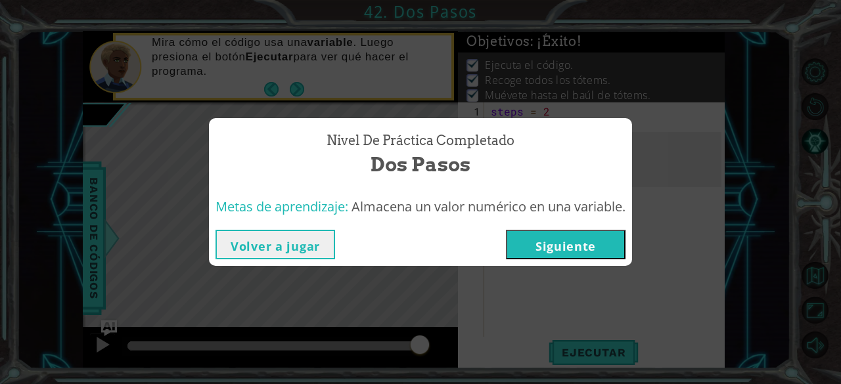
click at [572, 240] on button "Siguiente" at bounding box center [566, 245] width 120 height 30
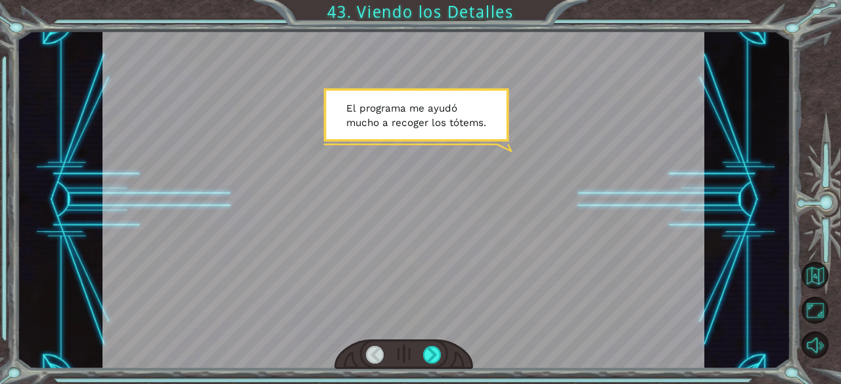
click at [436, 344] on div at bounding box center [403, 355] width 139 height 30
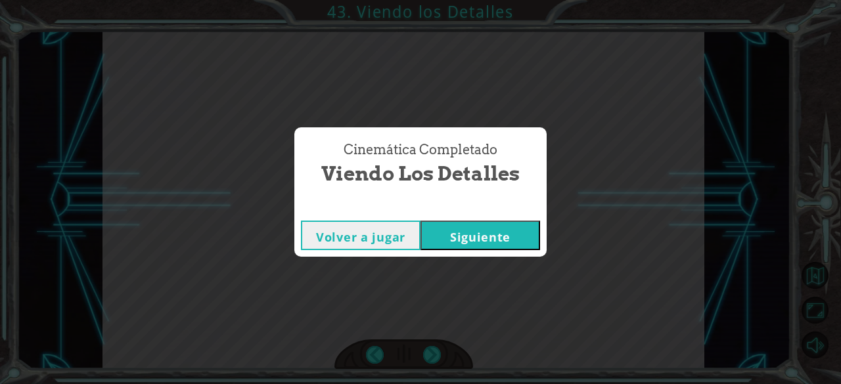
click at [461, 231] on button "Siguiente" at bounding box center [481, 236] width 120 height 30
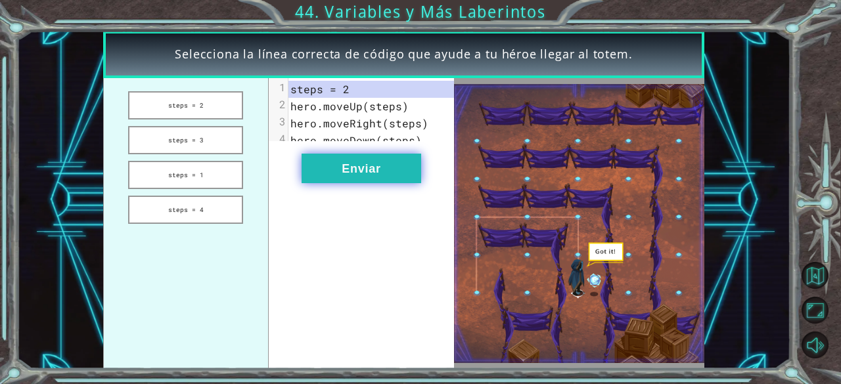
click at [369, 172] on button "Enviar" at bounding box center [362, 169] width 120 height 30
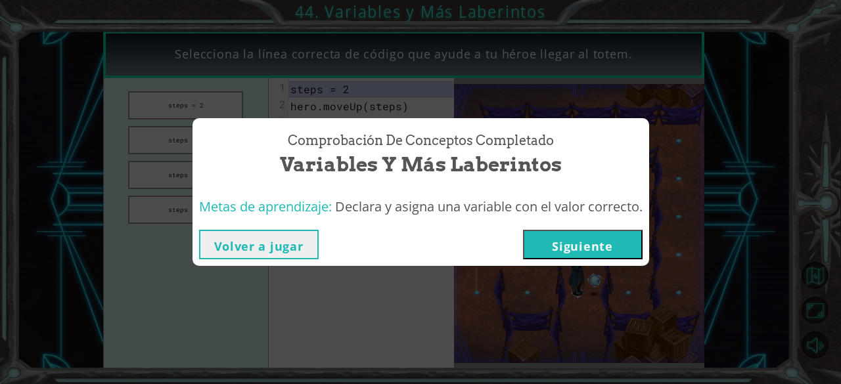
click at [622, 232] on button "Siguiente" at bounding box center [583, 245] width 120 height 30
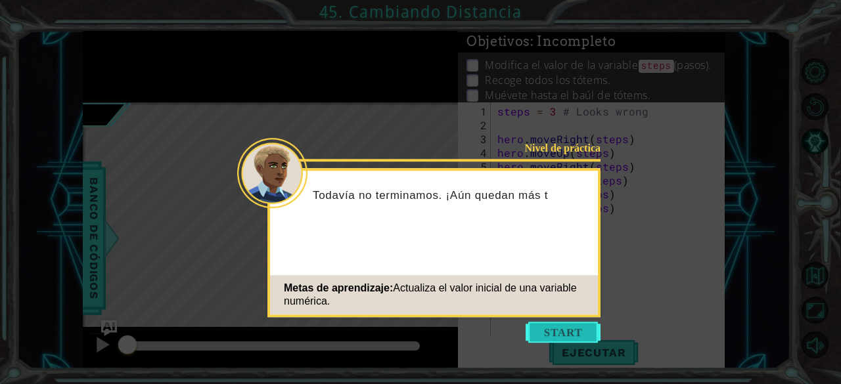
click at [545, 338] on button "Start" at bounding box center [563, 332] width 75 height 21
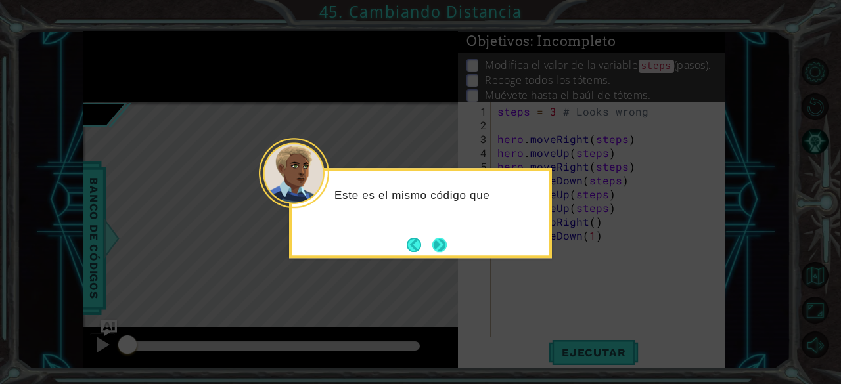
click at [436, 239] on button "Next" at bounding box center [439, 245] width 14 height 14
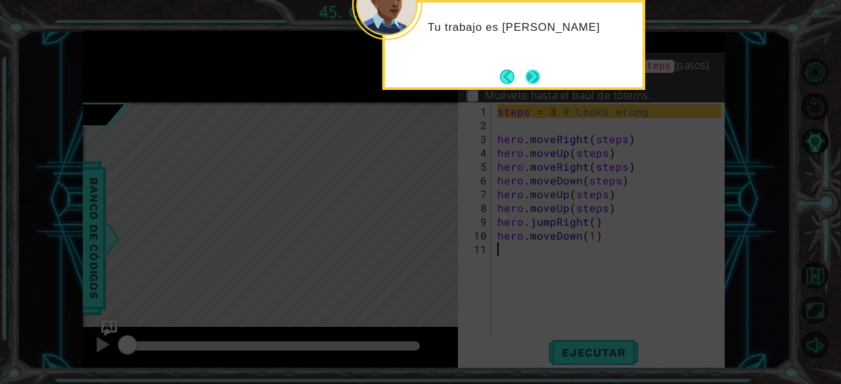
click at [536, 77] on button "Next" at bounding box center [533, 77] width 14 height 14
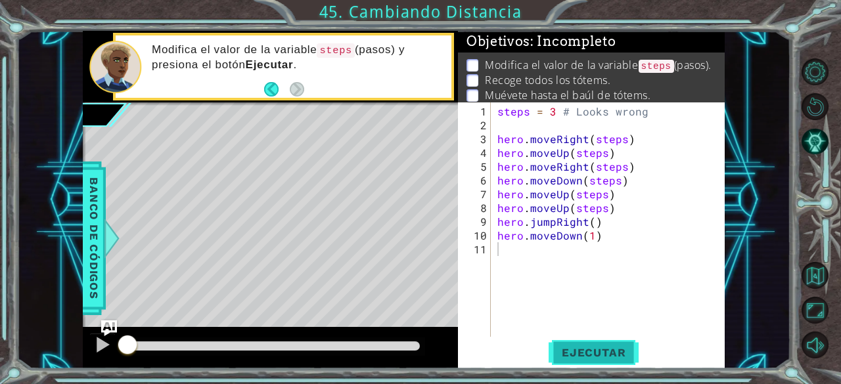
click at [615, 355] on span "Ejecutar" at bounding box center [594, 352] width 90 height 13
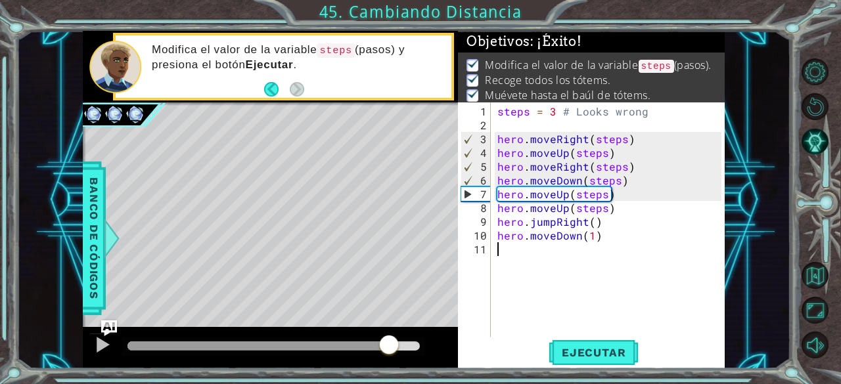
drag, startPoint x: 151, startPoint y: 344, endPoint x: 394, endPoint y: 361, distance: 243.7
click at [394, 361] on div at bounding box center [270, 348] width 375 height 42
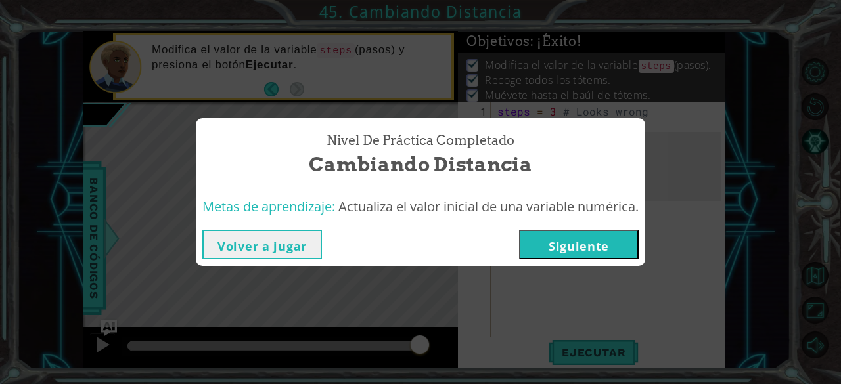
click at [536, 247] on button "Siguiente" at bounding box center [579, 245] width 120 height 30
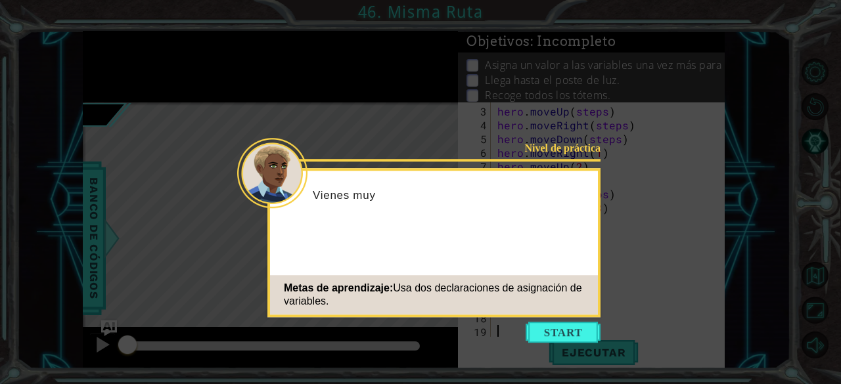
scroll to position [28, 0]
click at [564, 329] on button "Start" at bounding box center [563, 332] width 75 height 21
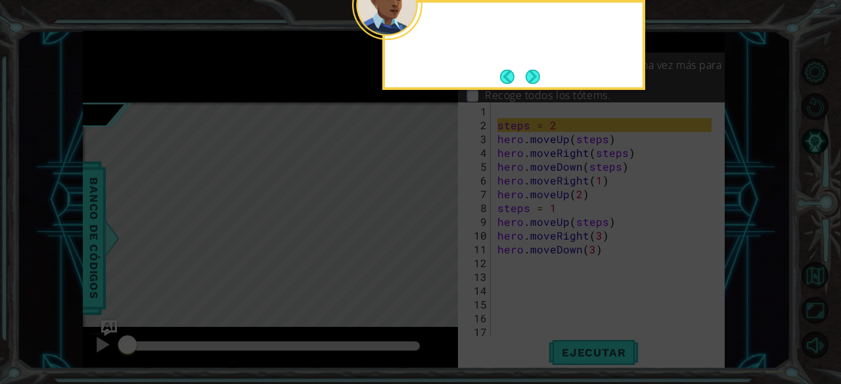
scroll to position [0, 0]
click at [539, 66] on button "Next" at bounding box center [532, 76] width 24 height 24
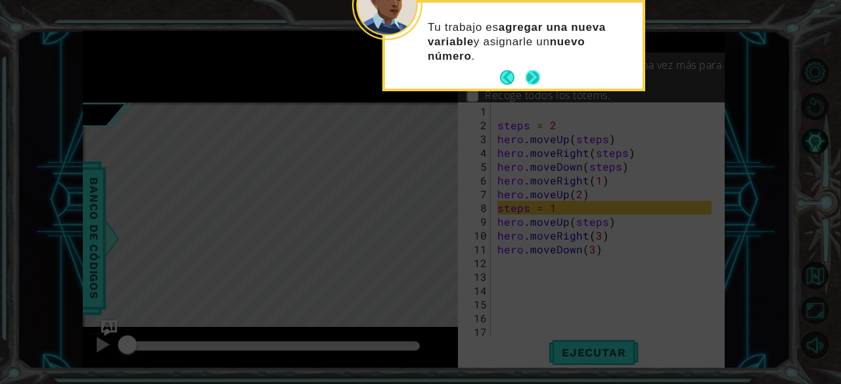
click at [536, 69] on button "Next" at bounding box center [533, 77] width 22 height 22
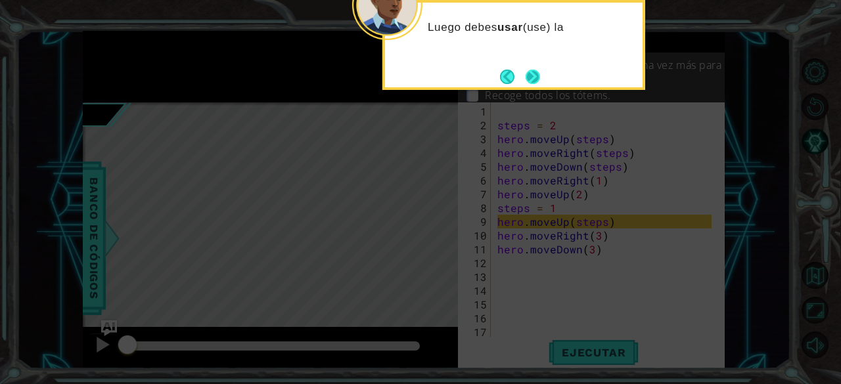
click at [524, 75] on button "Next" at bounding box center [533, 76] width 18 height 18
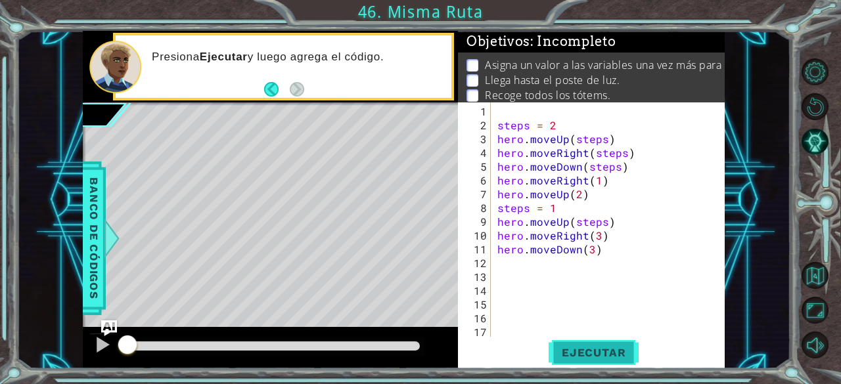
click at [611, 347] on span "Ejecutar" at bounding box center [594, 352] width 90 height 13
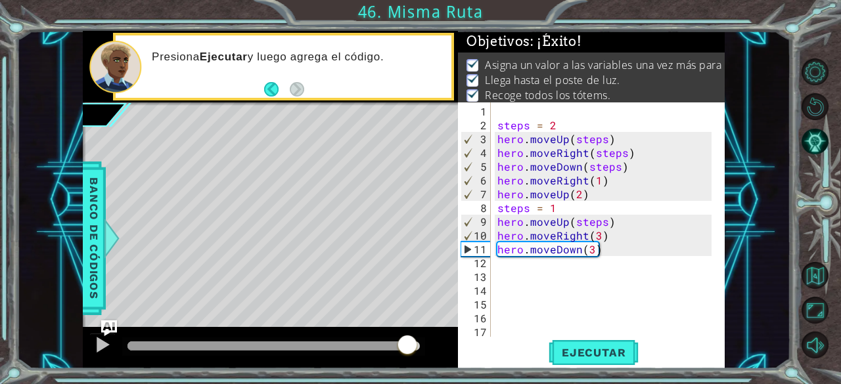
drag, startPoint x: 134, startPoint y: 338, endPoint x: 407, endPoint y: 366, distance: 274.8
click at [407, 366] on div at bounding box center [270, 348] width 375 height 42
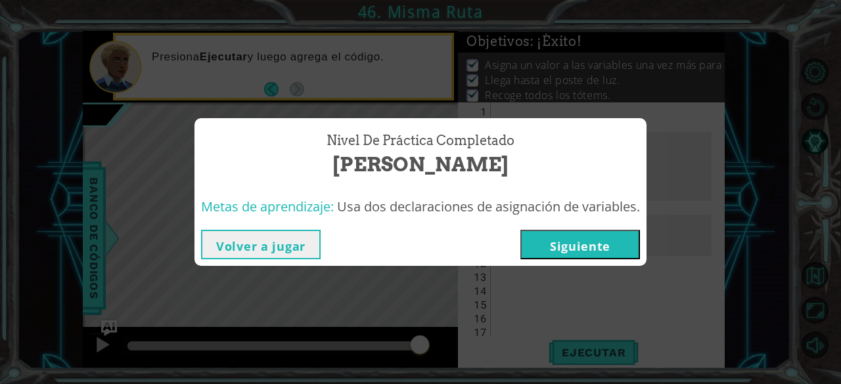
click at [569, 242] on button "Siguiente" at bounding box center [580, 245] width 120 height 30
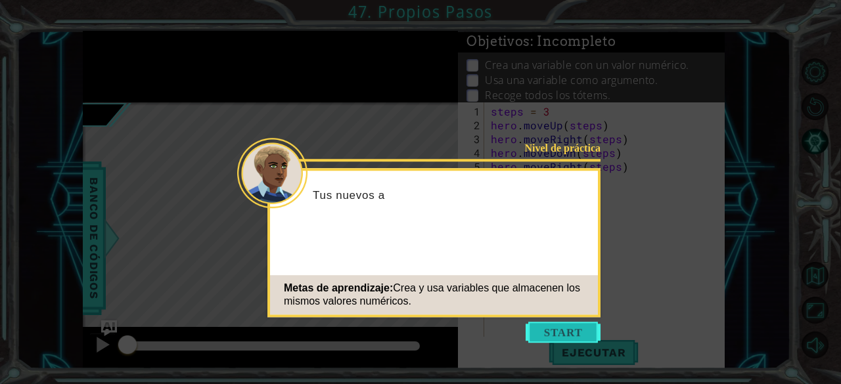
click at [584, 331] on button "Start" at bounding box center [563, 332] width 75 height 21
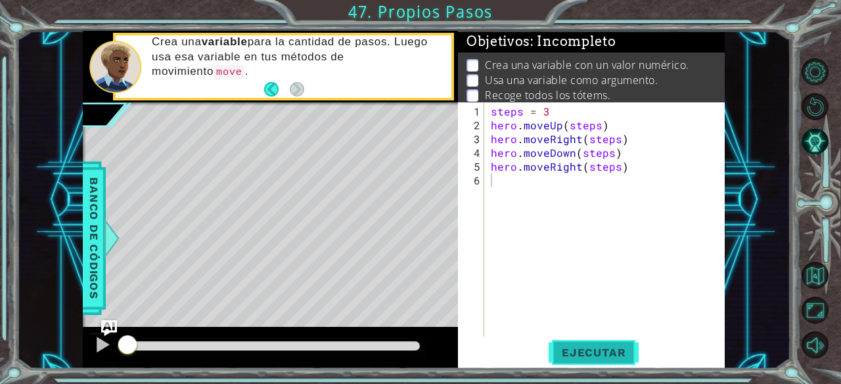
click at [564, 354] on span "Ejecutar" at bounding box center [594, 352] width 90 height 13
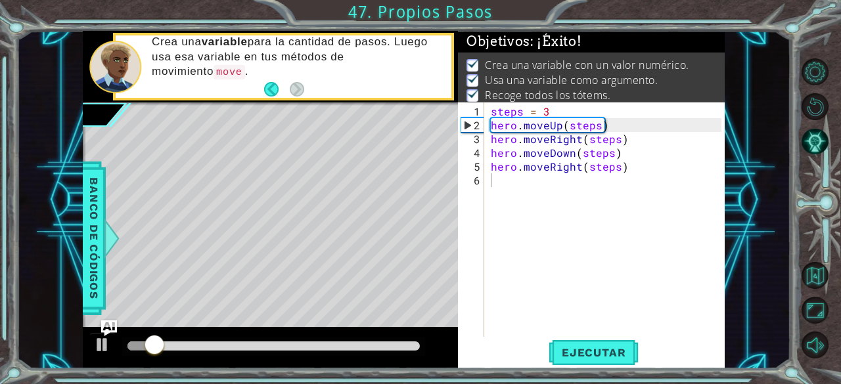
drag, startPoint x: 169, startPoint y: 345, endPoint x: 260, endPoint y: 338, distance: 91.6
click at [260, 338] on div at bounding box center [270, 348] width 375 height 42
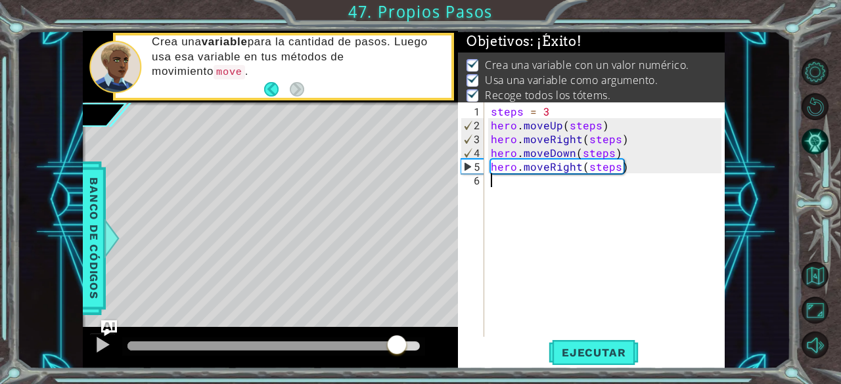
drag, startPoint x: 173, startPoint y: 340, endPoint x: 398, endPoint y: 355, distance: 224.6
click at [398, 355] on div at bounding box center [397, 346] width 24 height 24
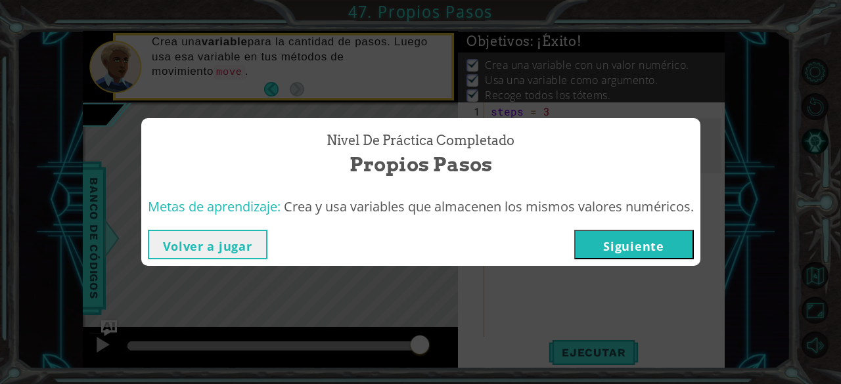
click at [668, 242] on button "Siguiente" at bounding box center [634, 245] width 120 height 30
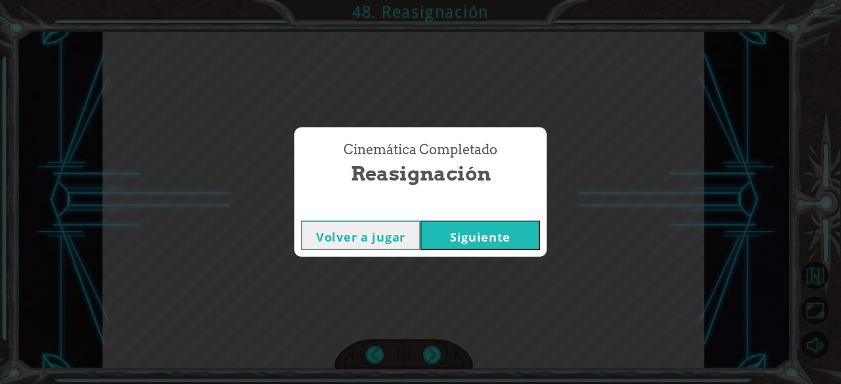
click at [498, 231] on button "Siguiente" at bounding box center [481, 236] width 120 height 30
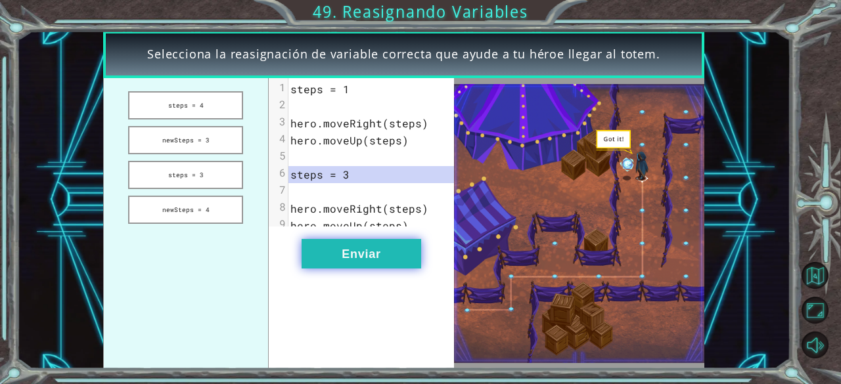
click at [361, 262] on button "Enviar" at bounding box center [362, 254] width 120 height 30
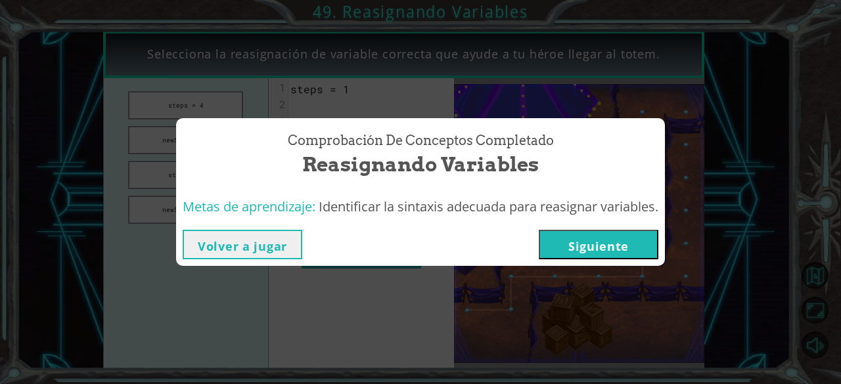
click at [597, 237] on button "Siguiente" at bounding box center [599, 245] width 120 height 30
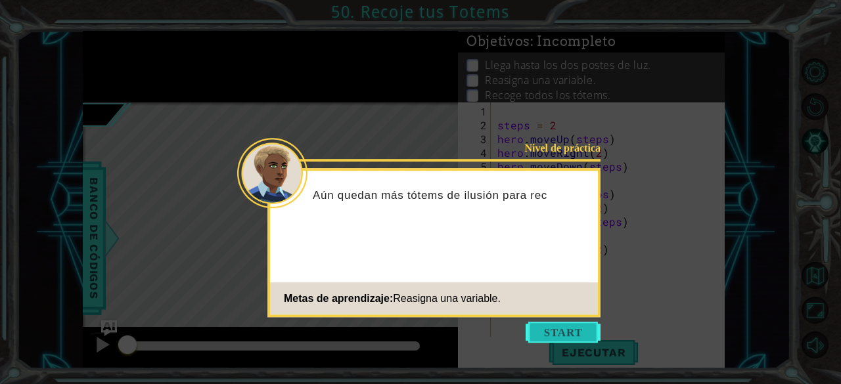
click at [576, 324] on button "Start" at bounding box center [563, 332] width 75 height 21
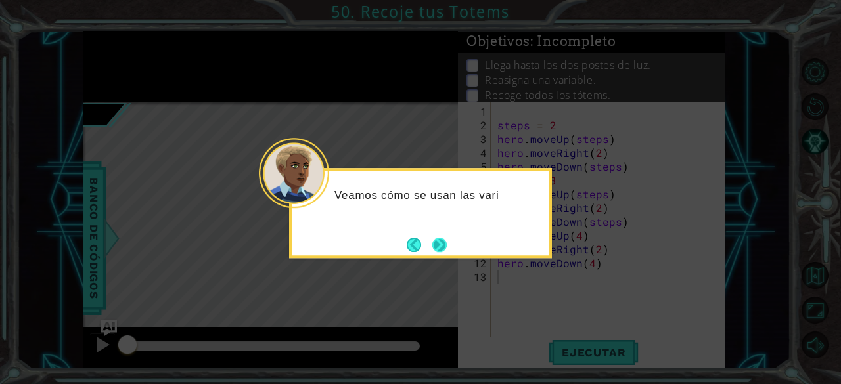
click at [436, 237] on button "Next" at bounding box center [440, 245] width 16 height 16
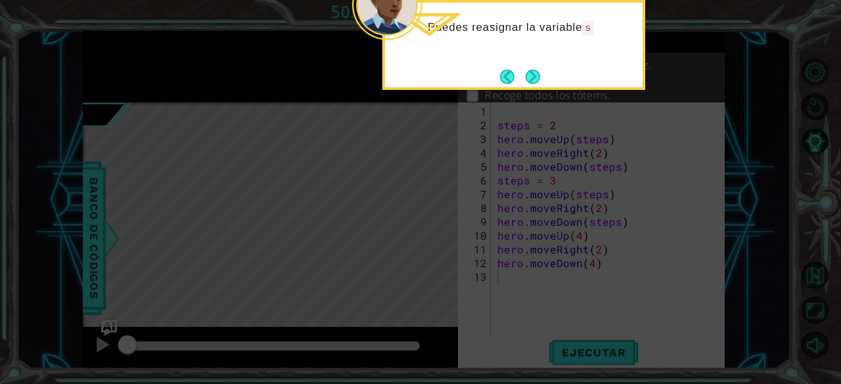
click at [570, 70] on div "Puedes reasignar la variable s" at bounding box center [513, 45] width 263 height 90
click at [539, 67] on footer at bounding box center [520, 77] width 40 height 20
click at [528, 69] on button "Next" at bounding box center [532, 76] width 16 height 16
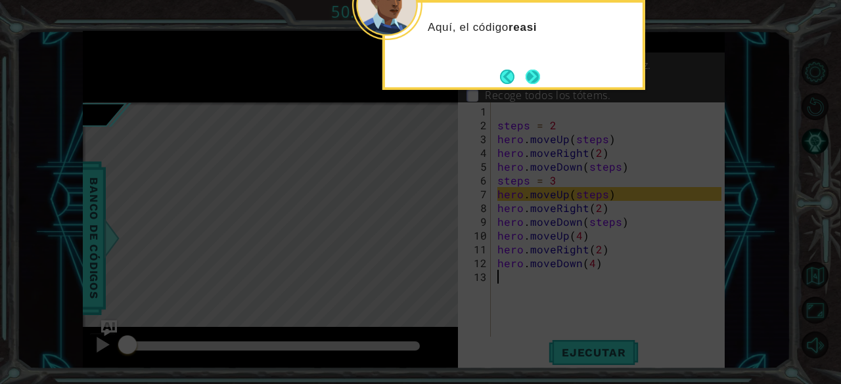
click at [530, 81] on button "Next" at bounding box center [533, 76] width 15 height 15
click at [533, 74] on button "Next" at bounding box center [532, 76] width 17 height 17
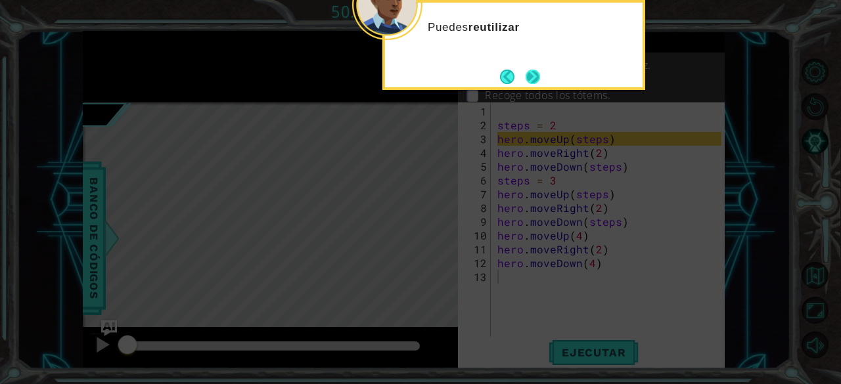
click at [526, 68] on button "Next" at bounding box center [533, 77] width 18 height 18
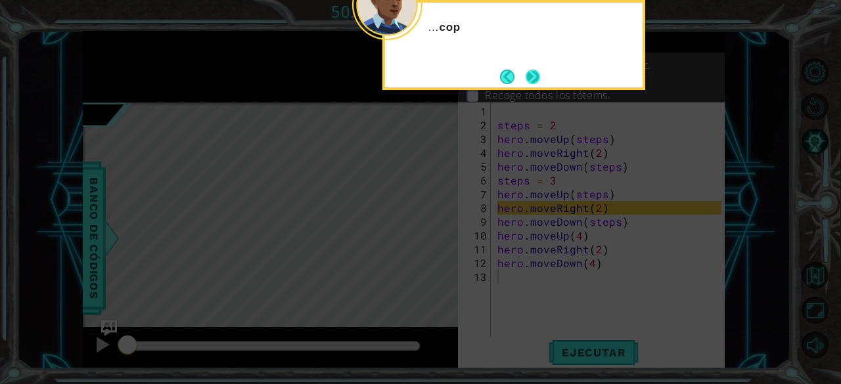
click at [531, 75] on button "Next" at bounding box center [532, 76] width 15 height 15
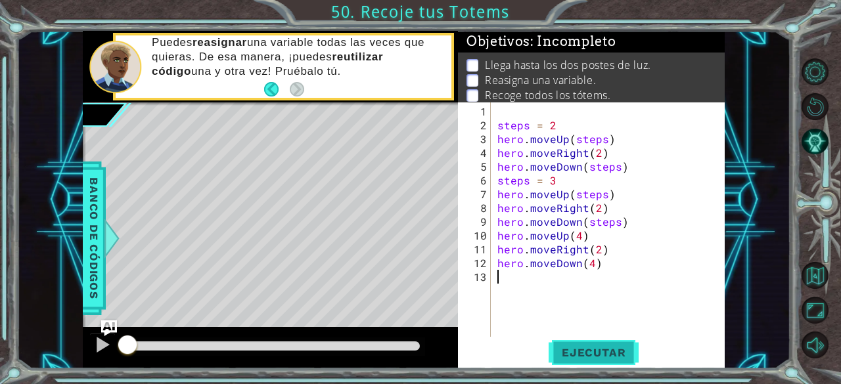
click at [621, 340] on button "Ejecutar" at bounding box center [594, 353] width 90 height 27
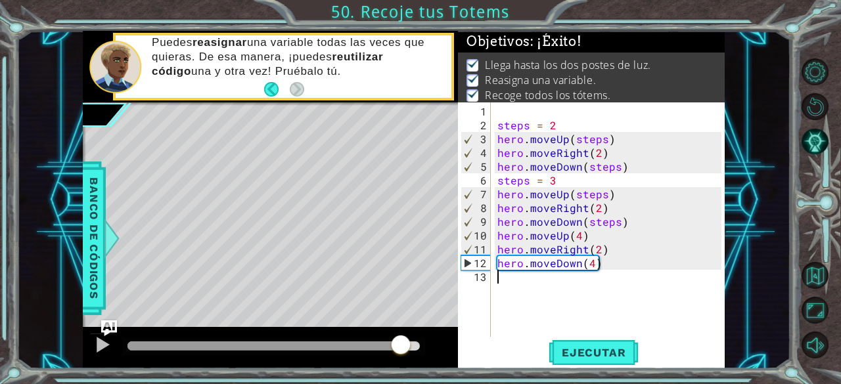
drag, startPoint x: 133, startPoint y: 343, endPoint x: 400, endPoint y: 350, distance: 267.5
click at [400, 350] on div at bounding box center [401, 346] width 24 height 24
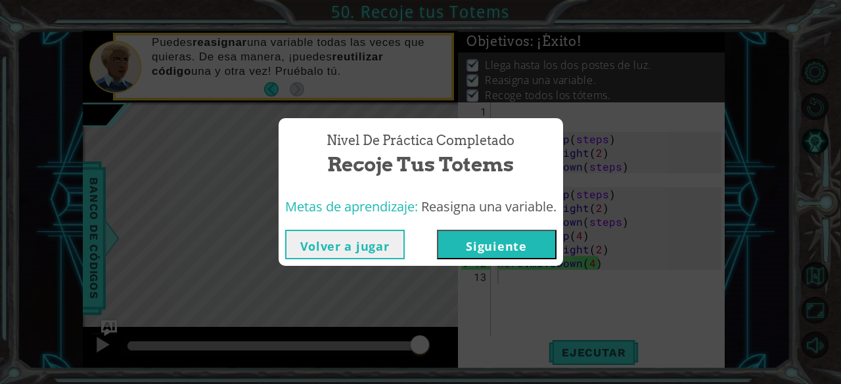
click at [507, 239] on button "Siguiente" at bounding box center [497, 245] width 120 height 30
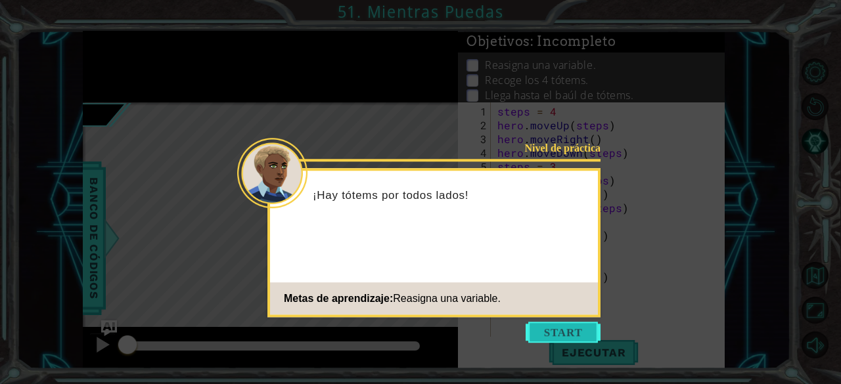
click at [550, 332] on button "Start" at bounding box center [563, 332] width 75 height 21
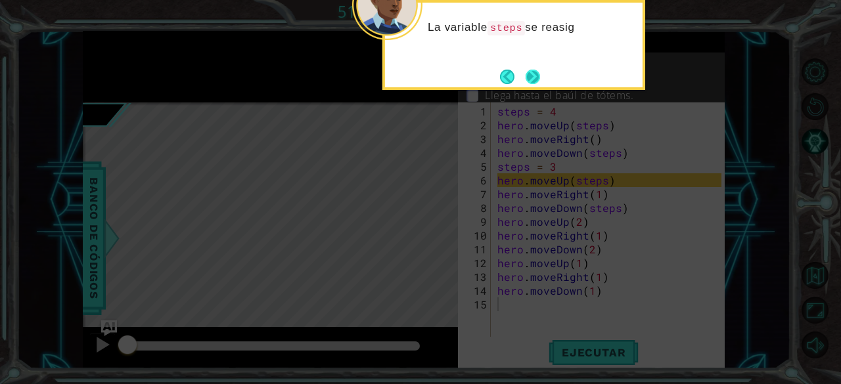
click at [525, 82] on button "Next" at bounding box center [532, 76] width 15 height 15
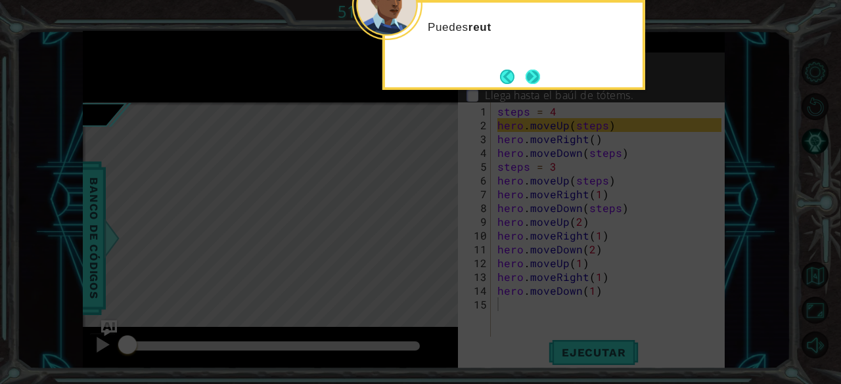
click at [534, 84] on button "Next" at bounding box center [533, 76] width 15 height 15
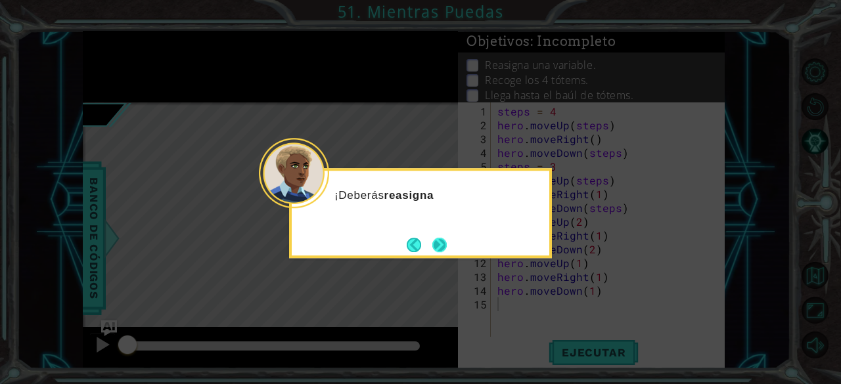
click at [451, 241] on button "Next" at bounding box center [439, 244] width 23 height 23
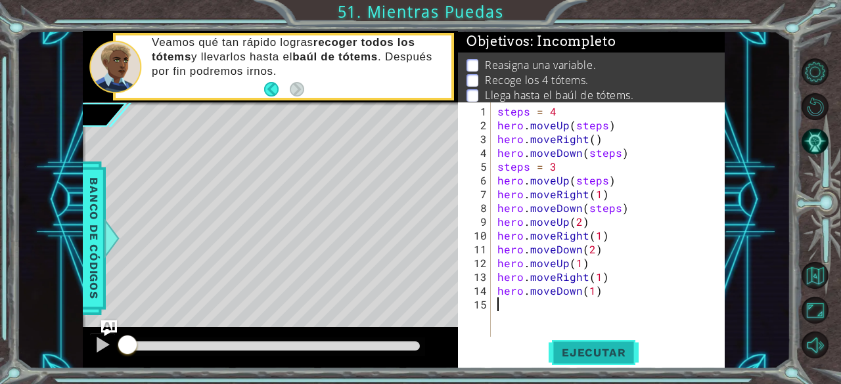
click at [632, 350] on span "Ejecutar" at bounding box center [594, 352] width 90 height 13
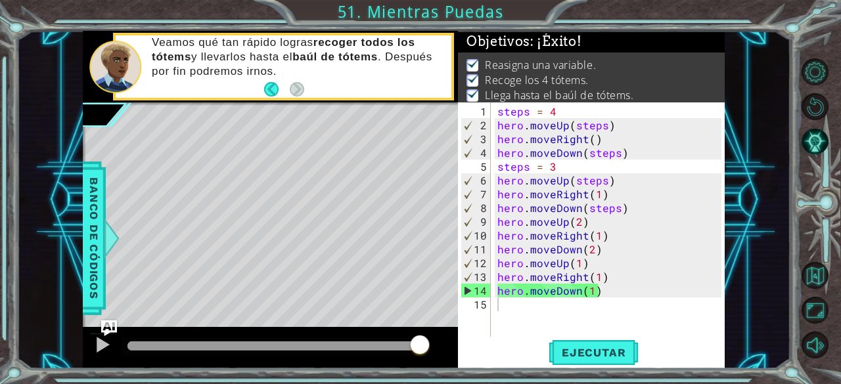
drag, startPoint x: 181, startPoint y: 340, endPoint x: 421, endPoint y: 335, distance: 239.9
click at [421, 335] on body "1 ההההההההההההההההההההההההההההההההההההההההההההההההההההההההההההההההההההההההההההה…" at bounding box center [420, 192] width 841 height 384
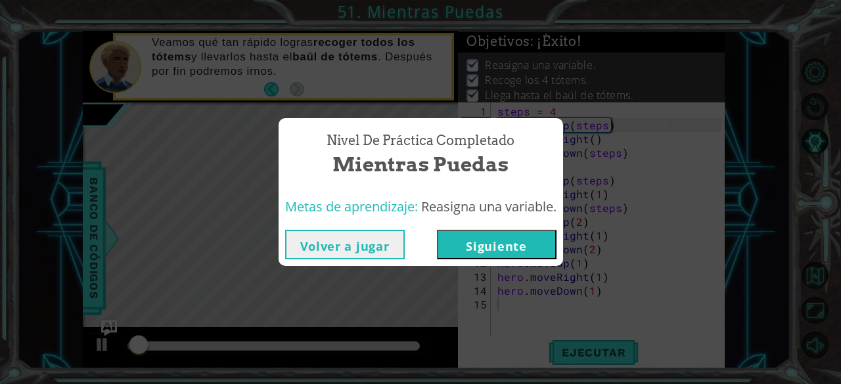
click at [500, 245] on button "Siguiente" at bounding box center [497, 245] width 120 height 30
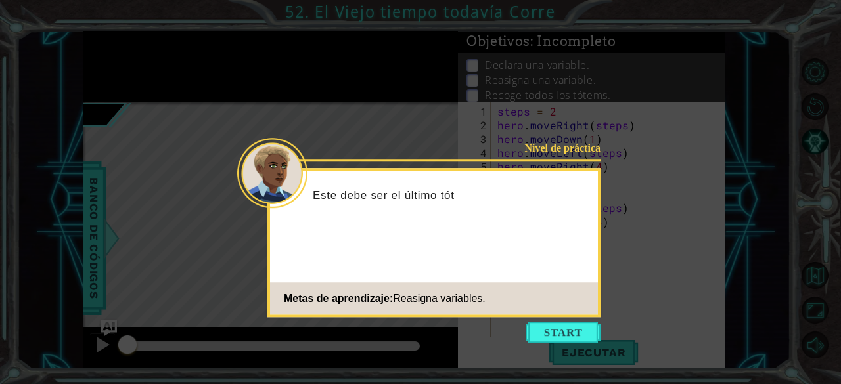
click at [580, 321] on icon at bounding box center [420, 192] width 841 height 384
click at [566, 329] on button "Start" at bounding box center [563, 332] width 75 height 21
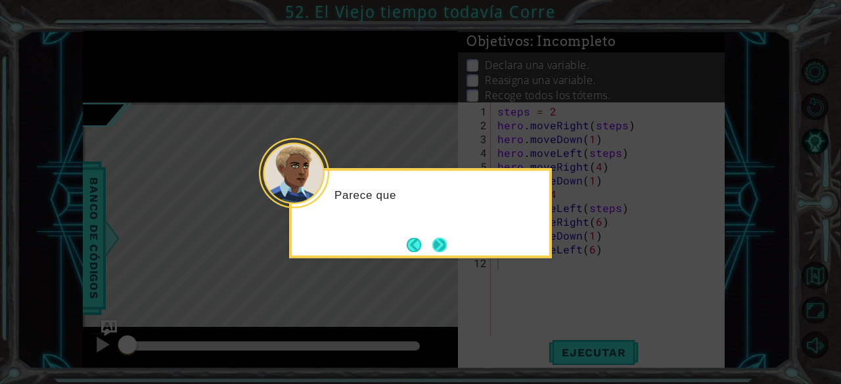
click at [430, 239] on button "Next" at bounding box center [440, 246] width 22 height 22
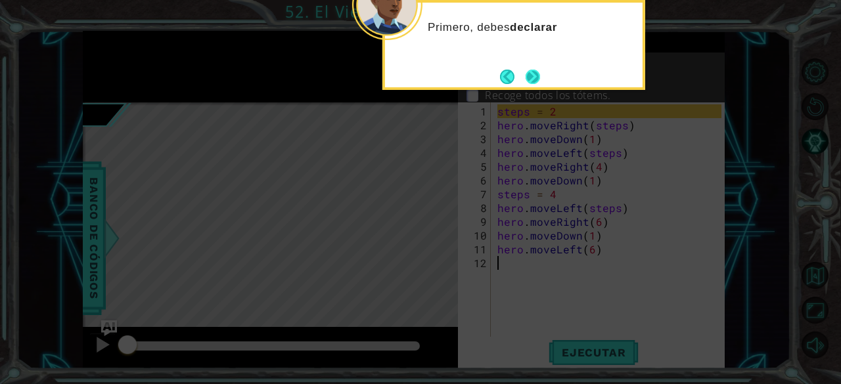
click at [525, 78] on button "Next" at bounding box center [532, 76] width 15 height 15
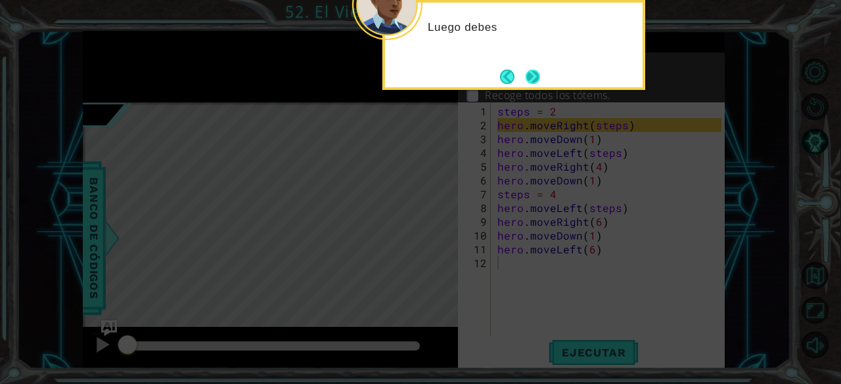
click at [539, 80] on button "Next" at bounding box center [533, 77] width 18 height 18
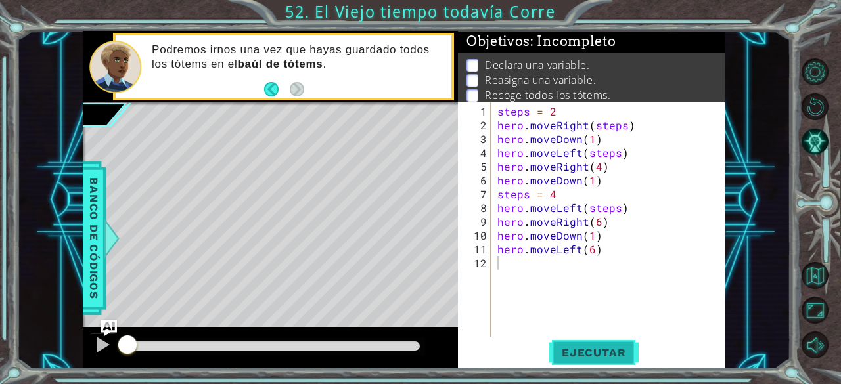
click at [607, 355] on span "Ejecutar" at bounding box center [594, 352] width 90 height 13
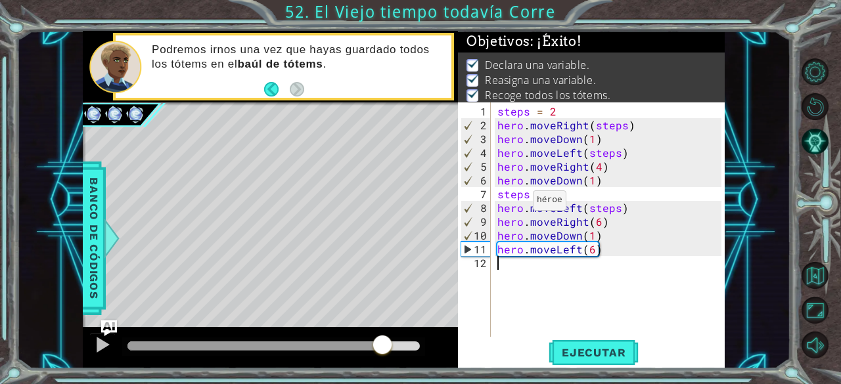
drag, startPoint x: 144, startPoint y: 344, endPoint x: 382, endPoint y: 360, distance: 238.4
click at [382, 360] on div at bounding box center [270, 348] width 375 height 42
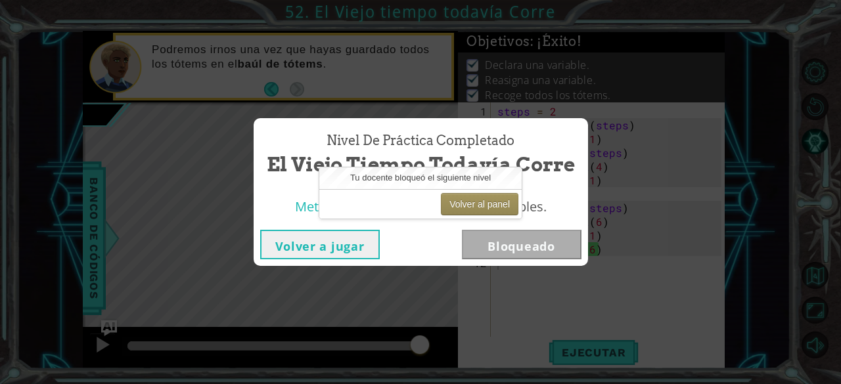
click at [664, 123] on div "Nivel de práctica Completado El Viejo tiempo todavía Corre Metas de aprendizaje…" at bounding box center [420, 192] width 841 height 384
